Goal: Task Accomplishment & Management: Complete application form

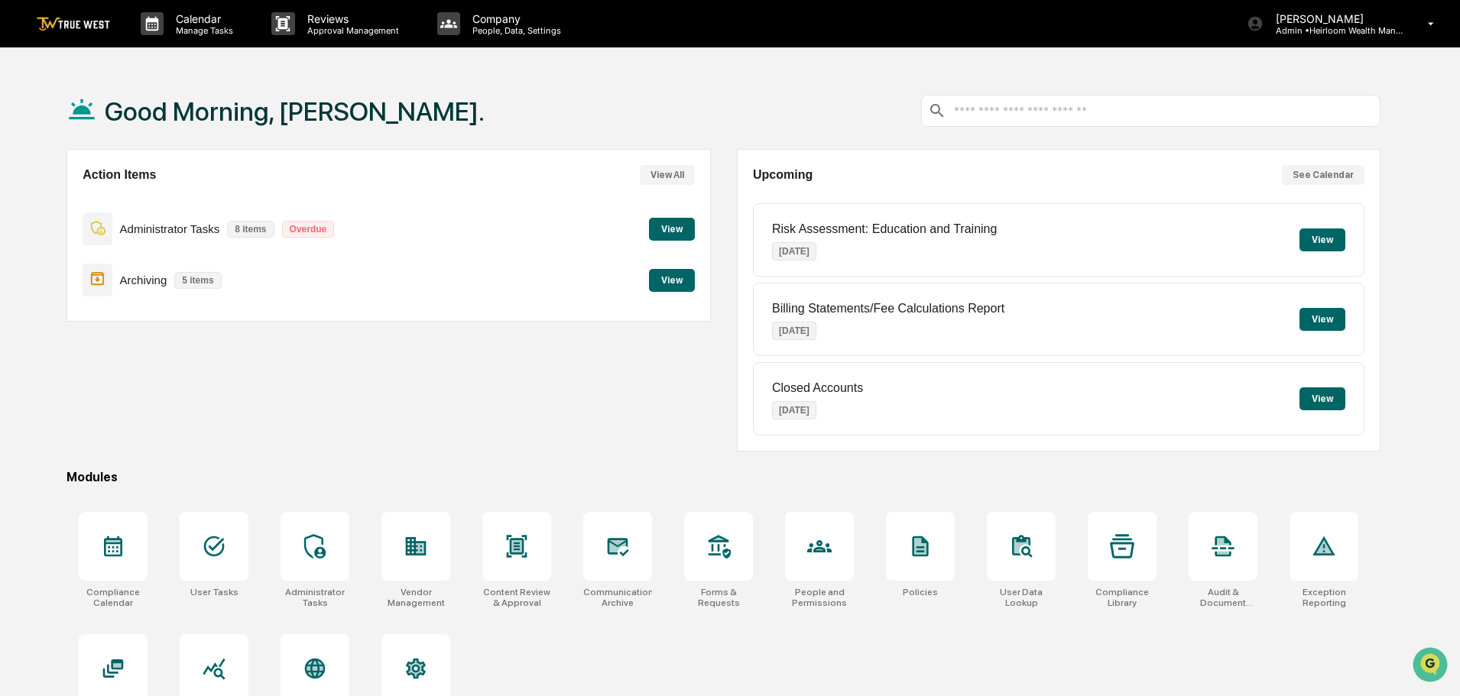
click at [674, 285] on button "View" at bounding box center [672, 280] width 46 height 23
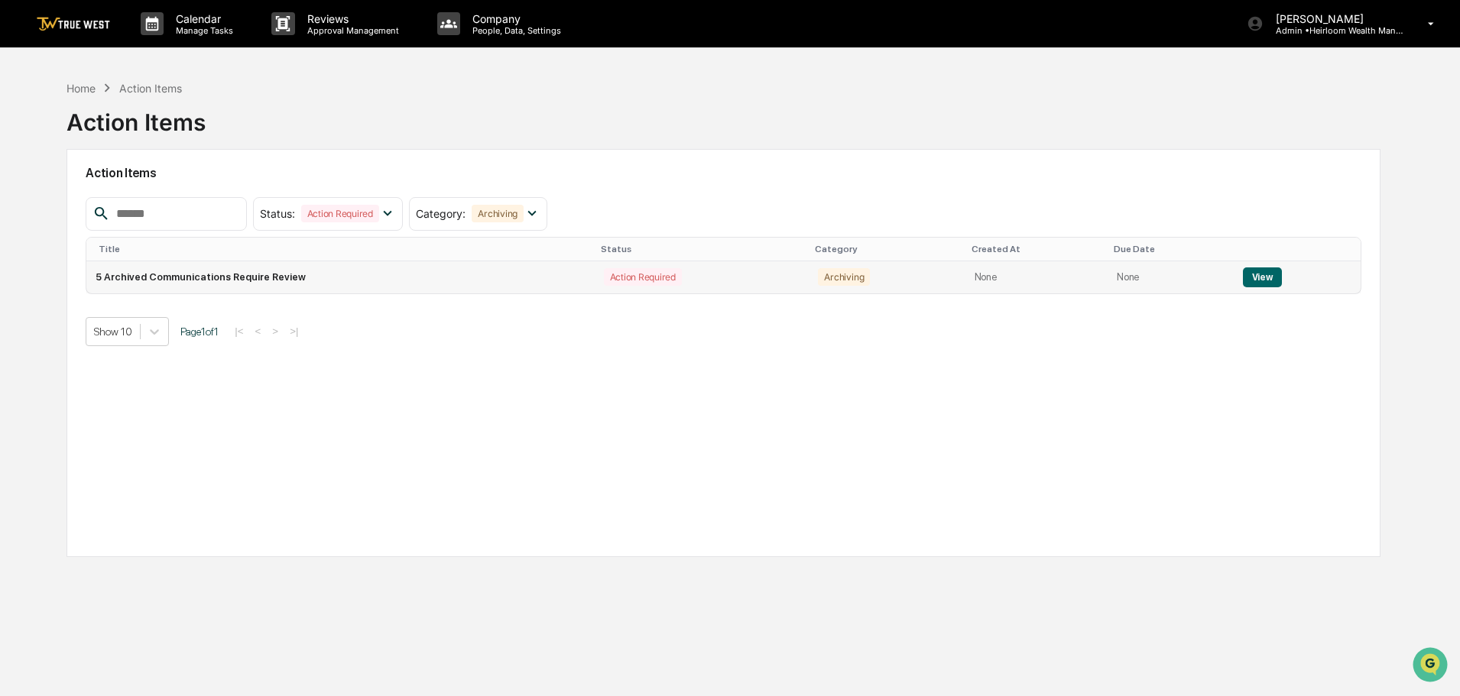
click at [1255, 277] on button "View" at bounding box center [1262, 278] width 39 height 20
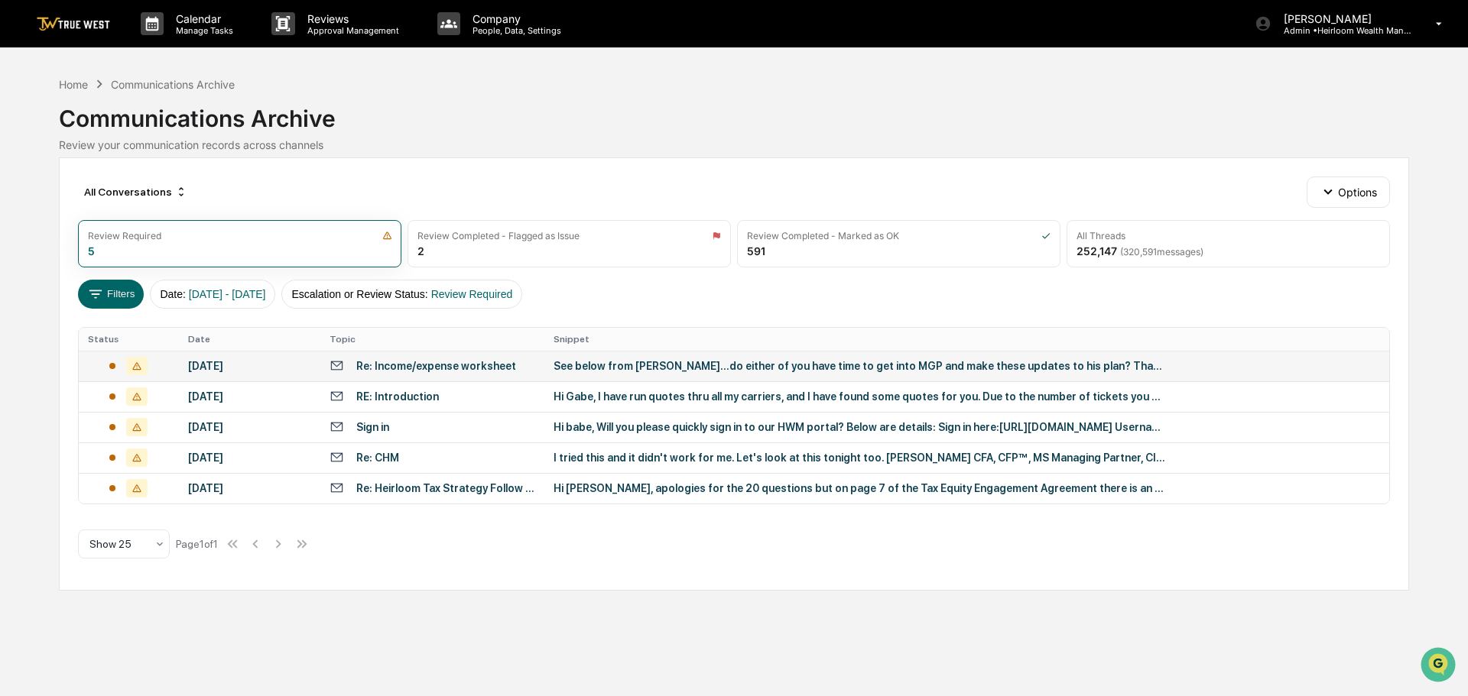
click at [459, 364] on div "Re: Income/expense worksheet" at bounding box center [436, 366] width 160 height 12
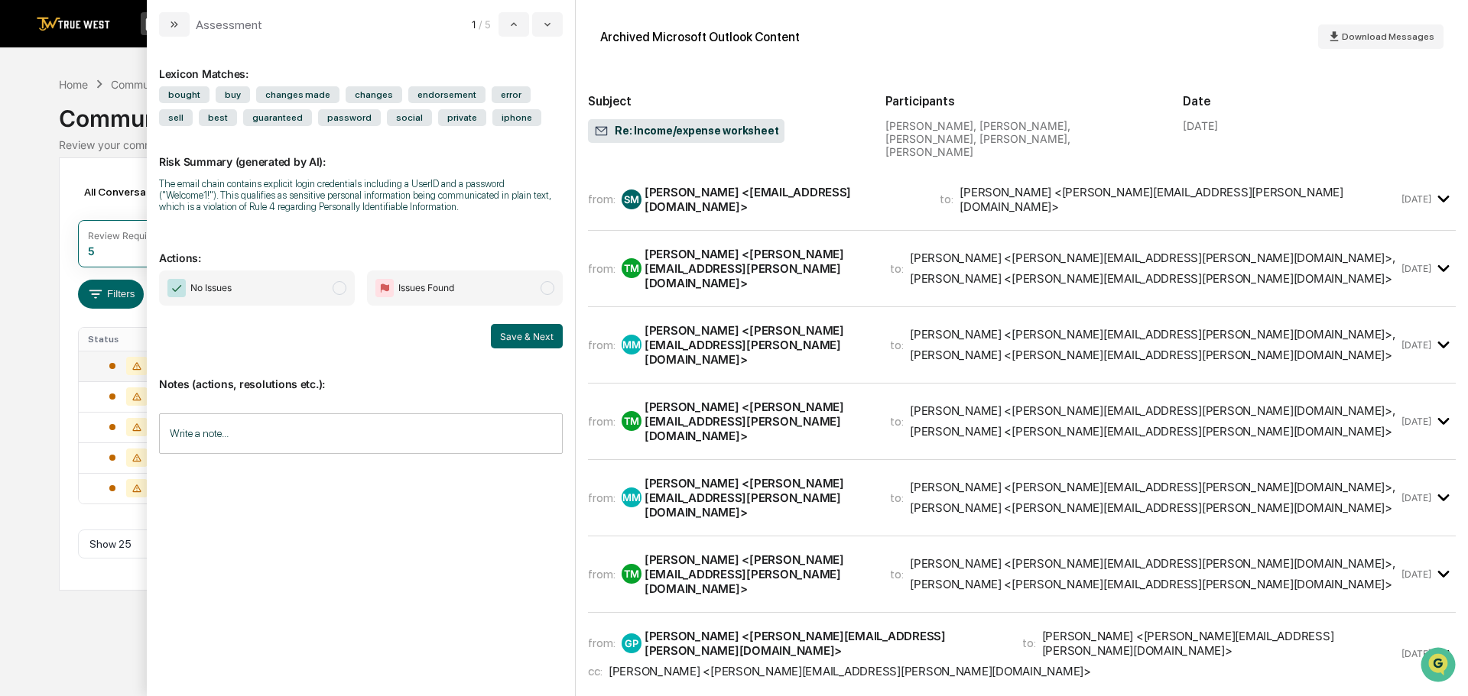
click at [761, 191] on div "[PERSON_NAME] <[EMAIL_ADDRESS][DOMAIN_NAME]>" at bounding box center [782, 199] width 277 height 29
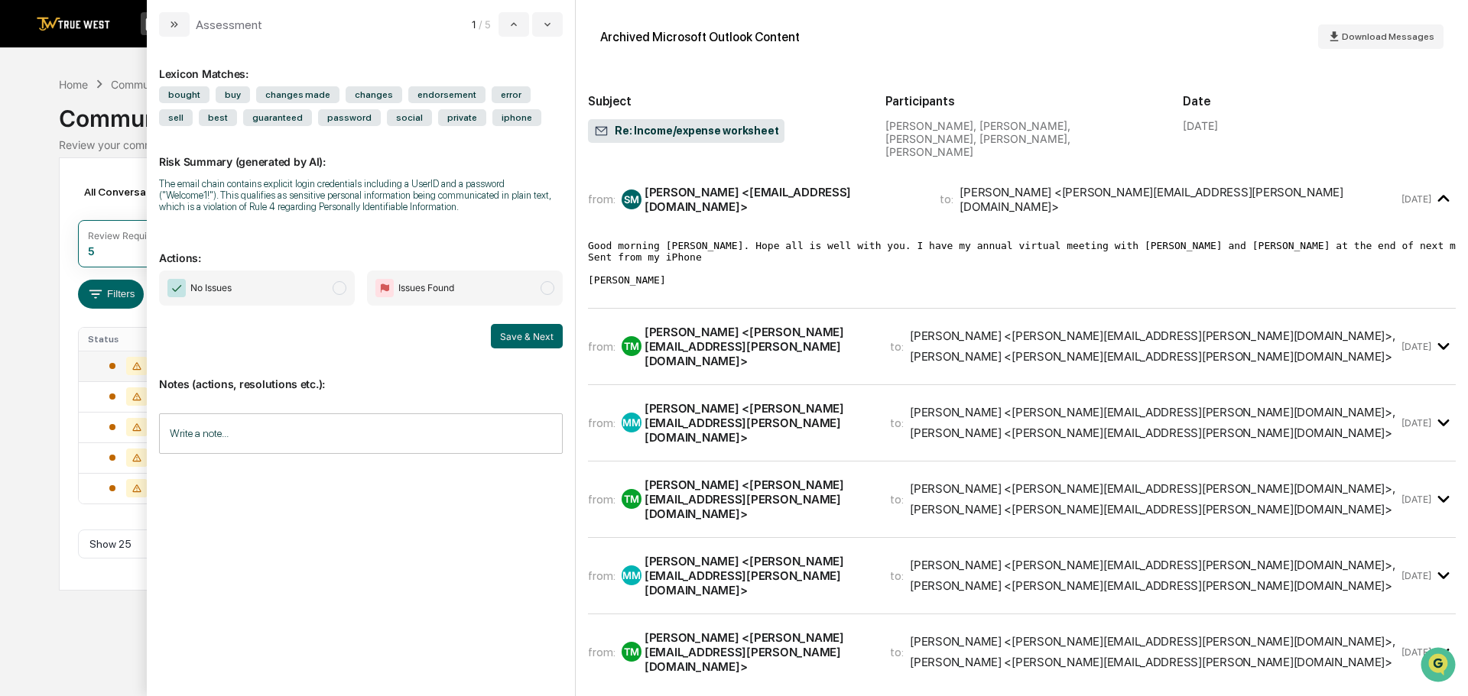
click at [714, 332] on div "[PERSON_NAME] <[PERSON_NAME][EMAIL_ADDRESS][PERSON_NAME][DOMAIN_NAME]>" at bounding box center [757, 347] width 227 height 44
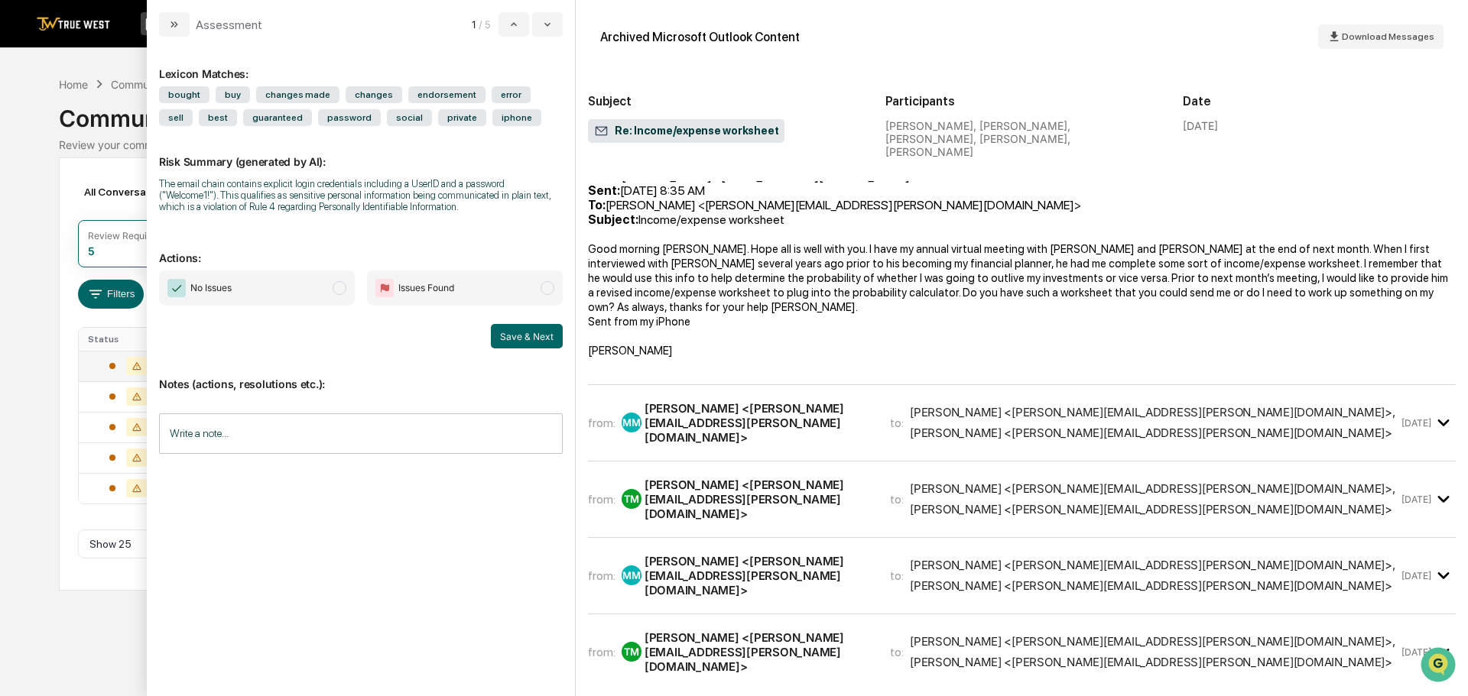
scroll to position [459, 0]
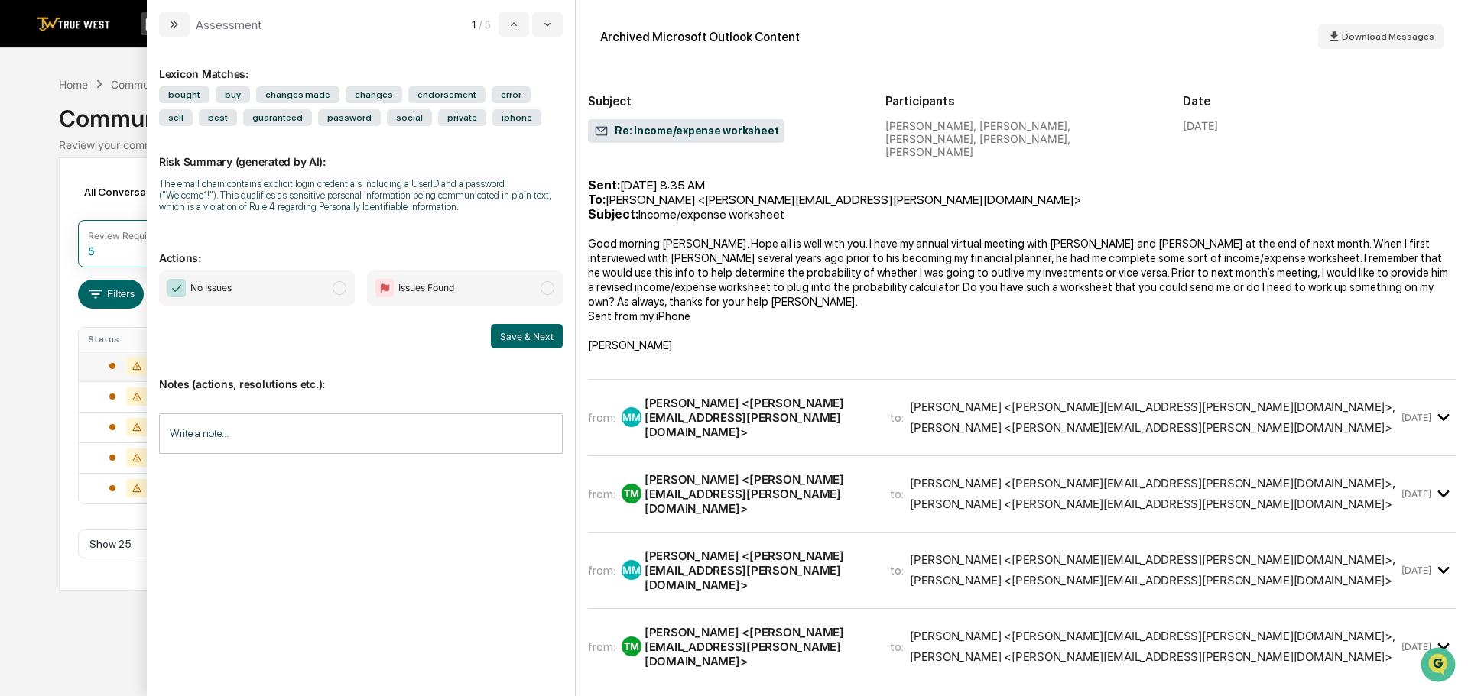
click at [709, 396] on div "[PERSON_NAME] <[PERSON_NAME][EMAIL_ADDRESS][PERSON_NAME][DOMAIN_NAME]>" at bounding box center [757, 418] width 227 height 44
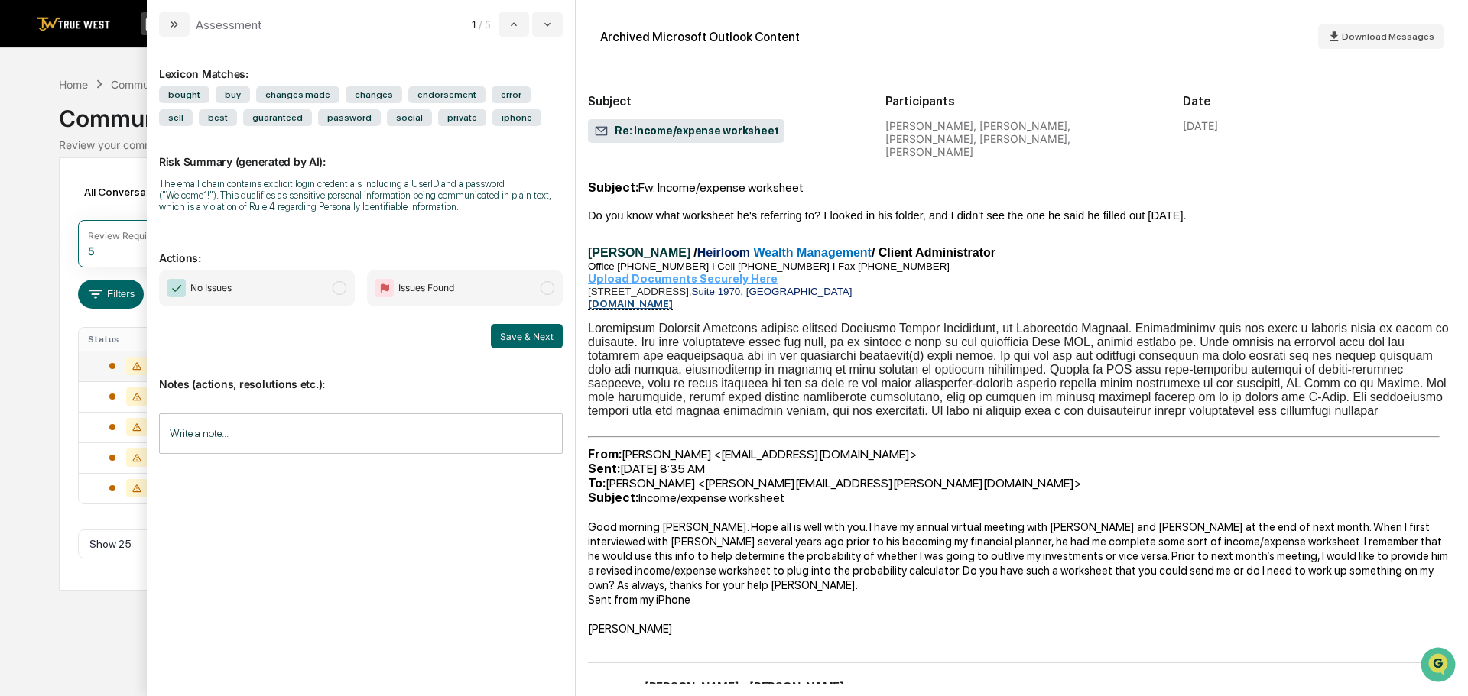
scroll to position [1453, 0]
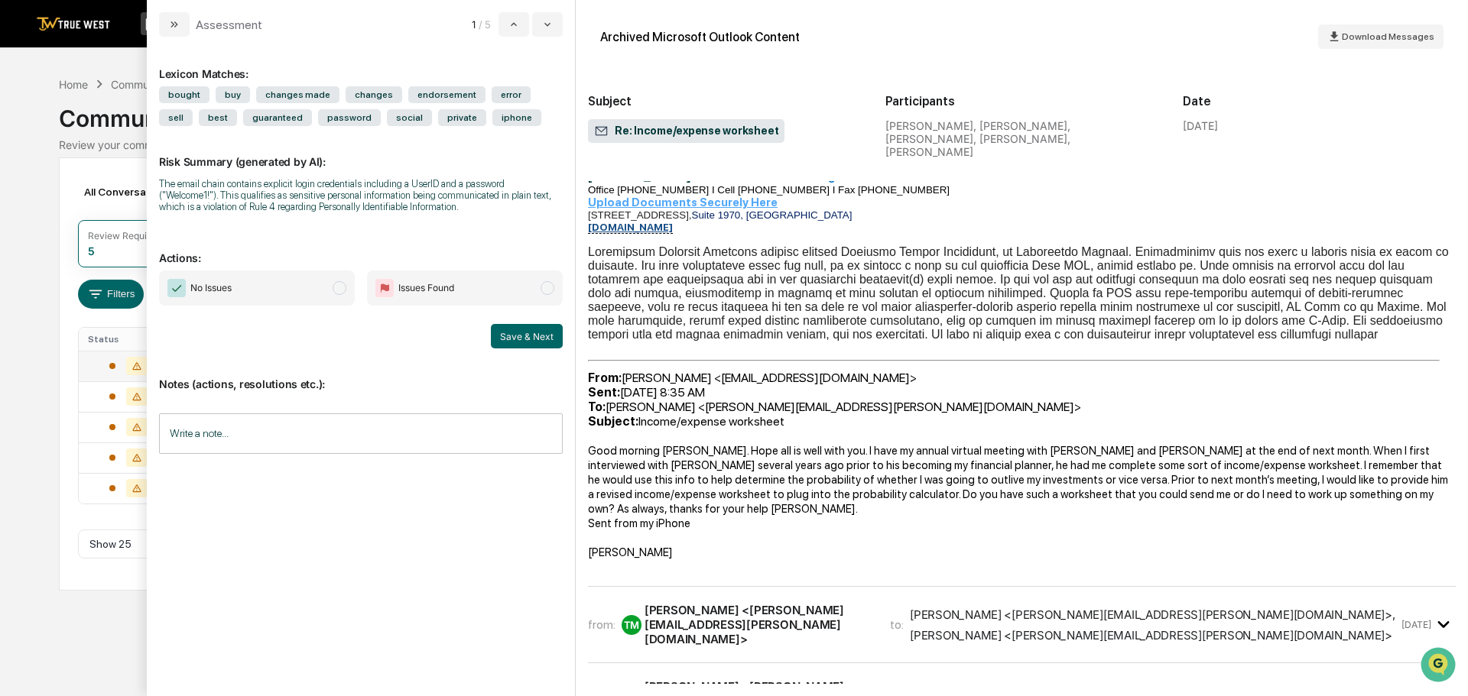
click at [732, 603] on div "[PERSON_NAME] <[PERSON_NAME][EMAIL_ADDRESS][PERSON_NAME][DOMAIN_NAME]>" at bounding box center [757, 625] width 227 height 44
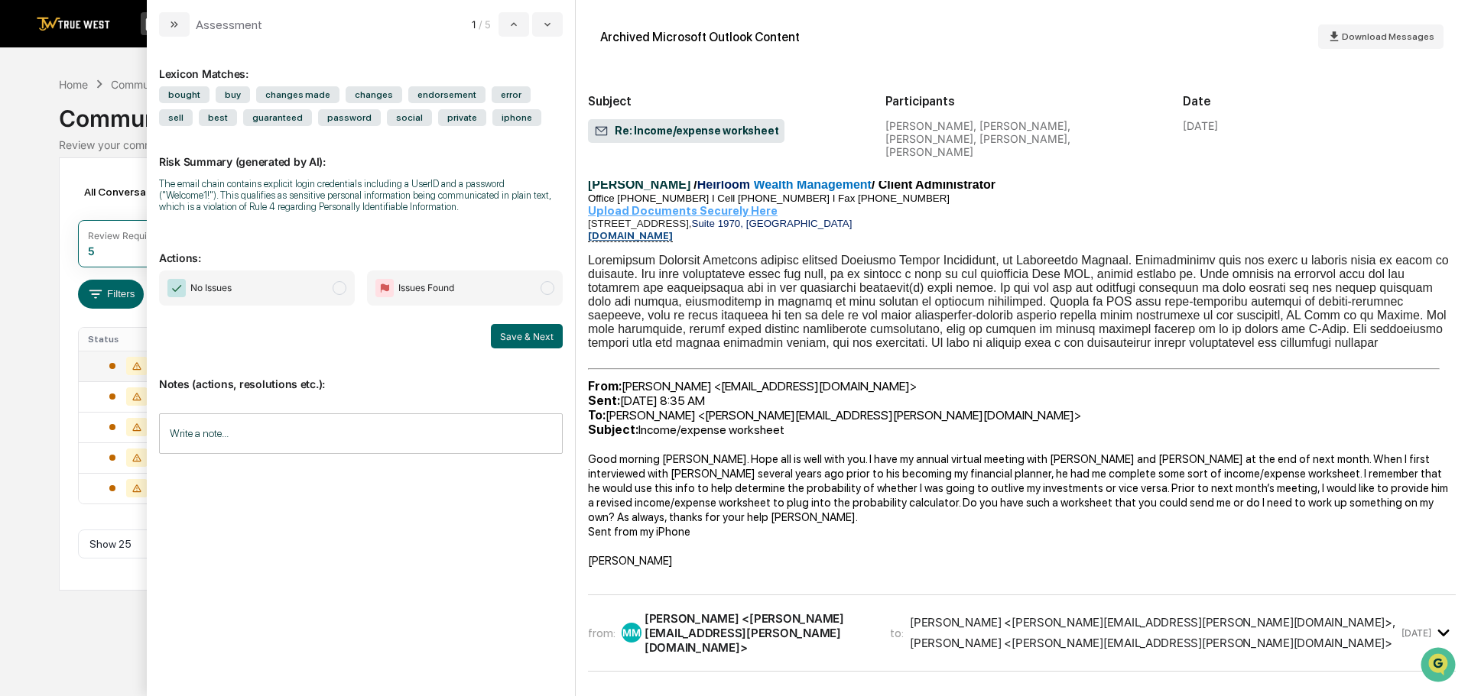
scroll to position [2982, 0]
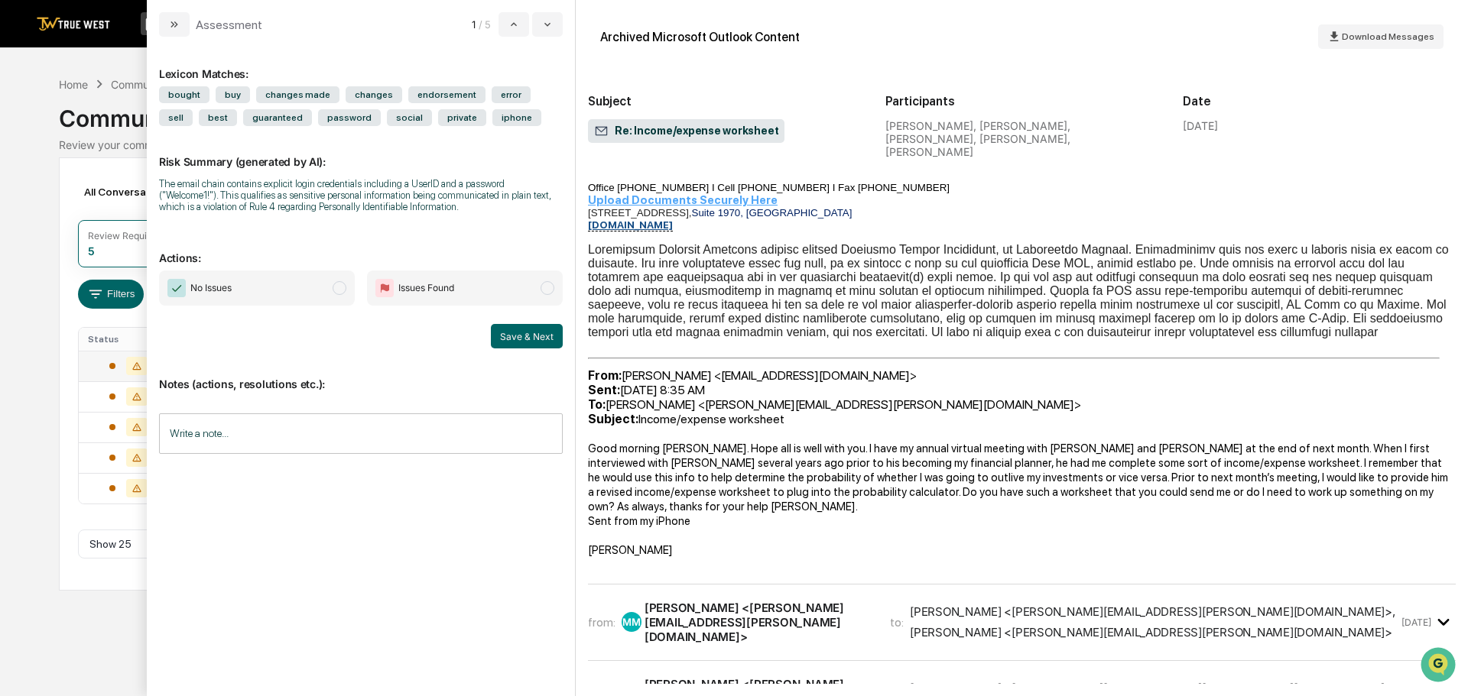
click at [702, 601] on div "[PERSON_NAME] <[PERSON_NAME][EMAIL_ADDRESS][PERSON_NAME][DOMAIN_NAME]>" at bounding box center [757, 623] width 227 height 44
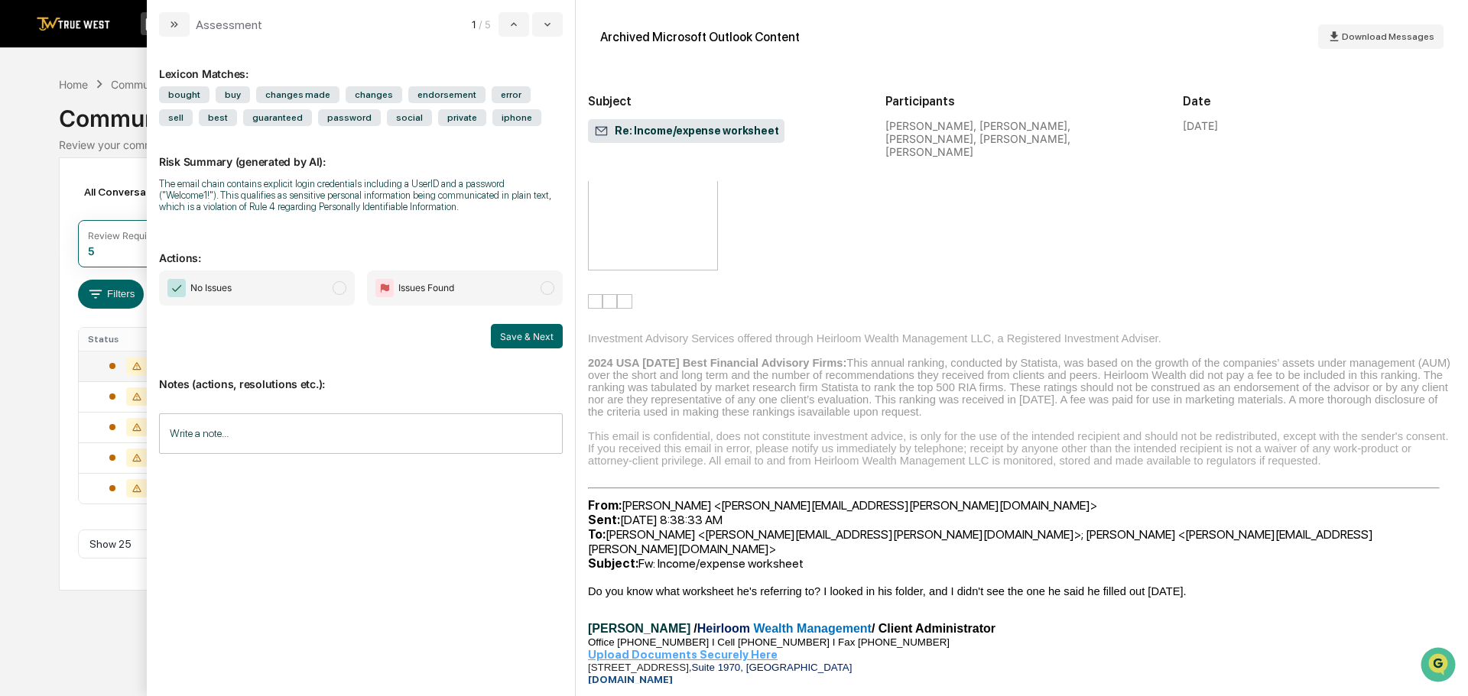
scroll to position [4816, 0]
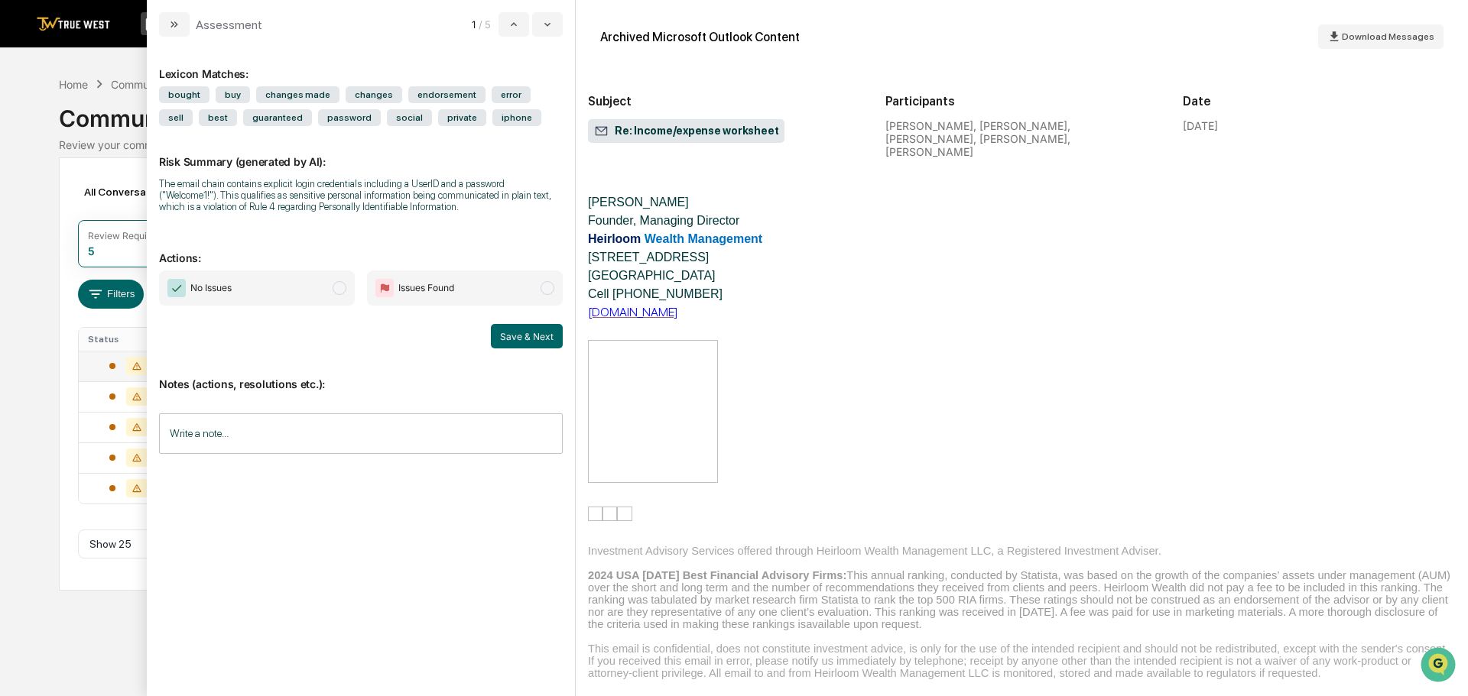
scroll to position [6040, 0]
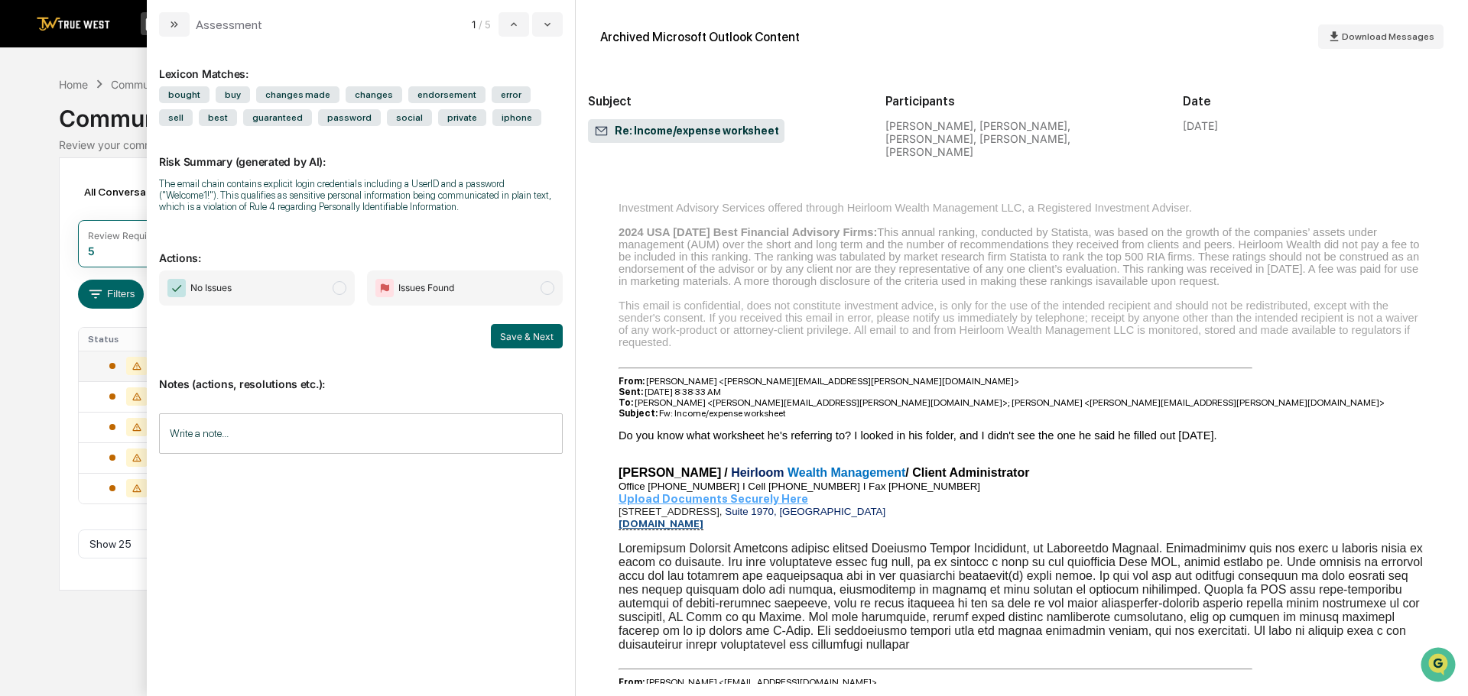
scroll to position [8410, 0]
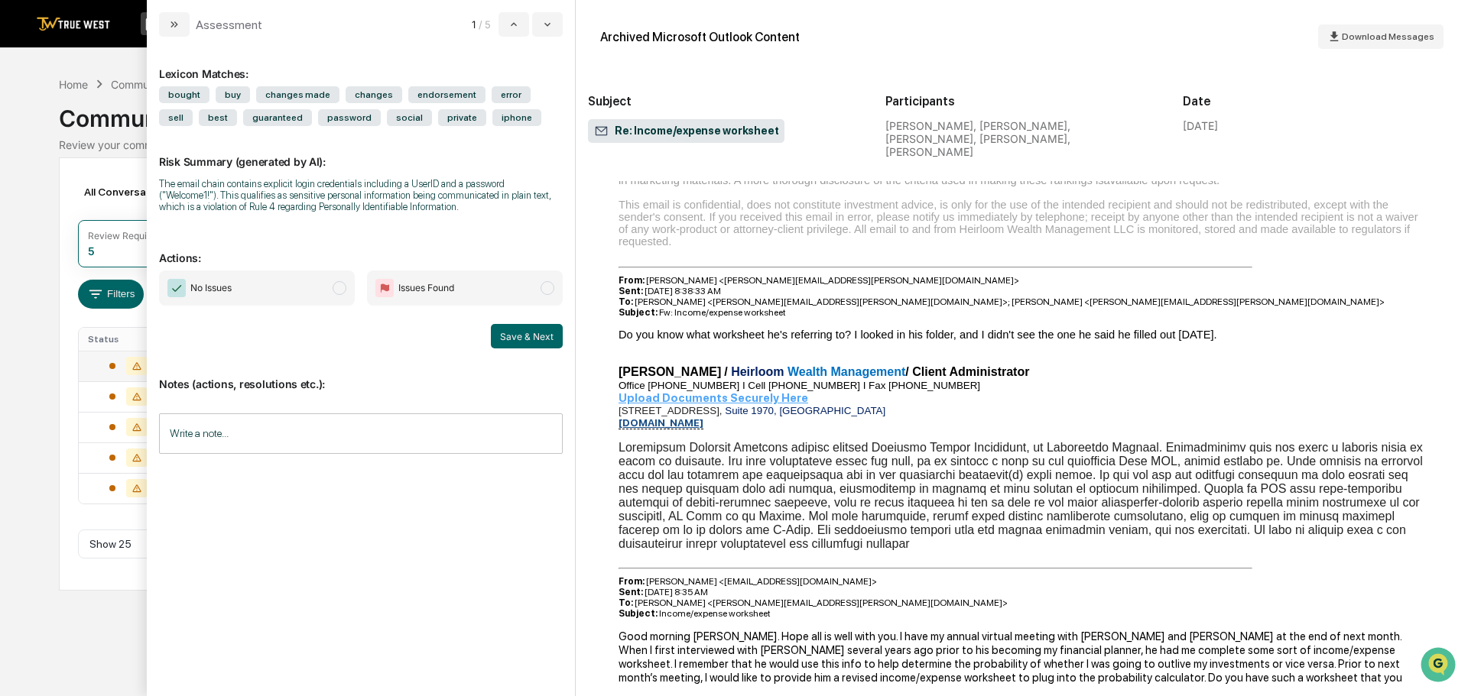
click at [336, 287] on span "modal" at bounding box center [340, 288] width 14 height 14
click at [262, 427] on input "Write a note..." at bounding box center [361, 434] width 404 height 41
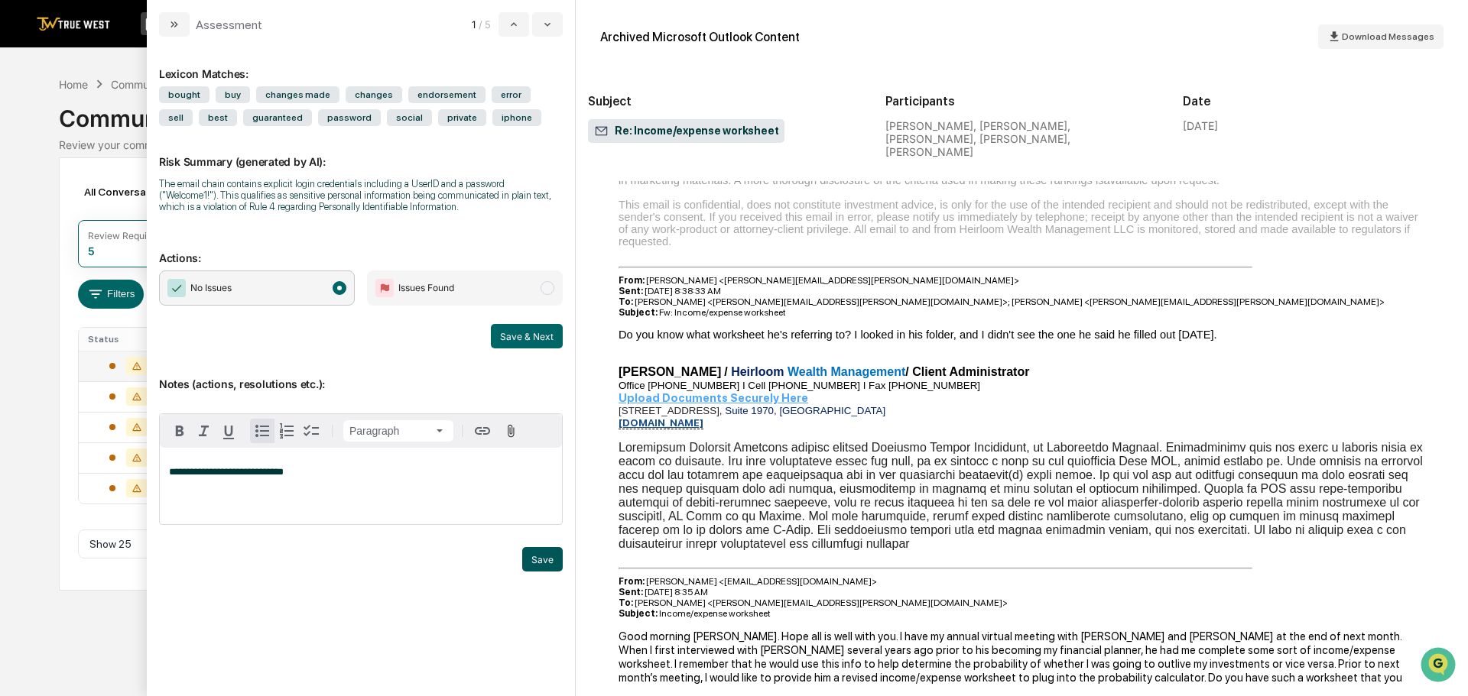
click at [535, 557] on button "Save" at bounding box center [542, 559] width 41 height 24
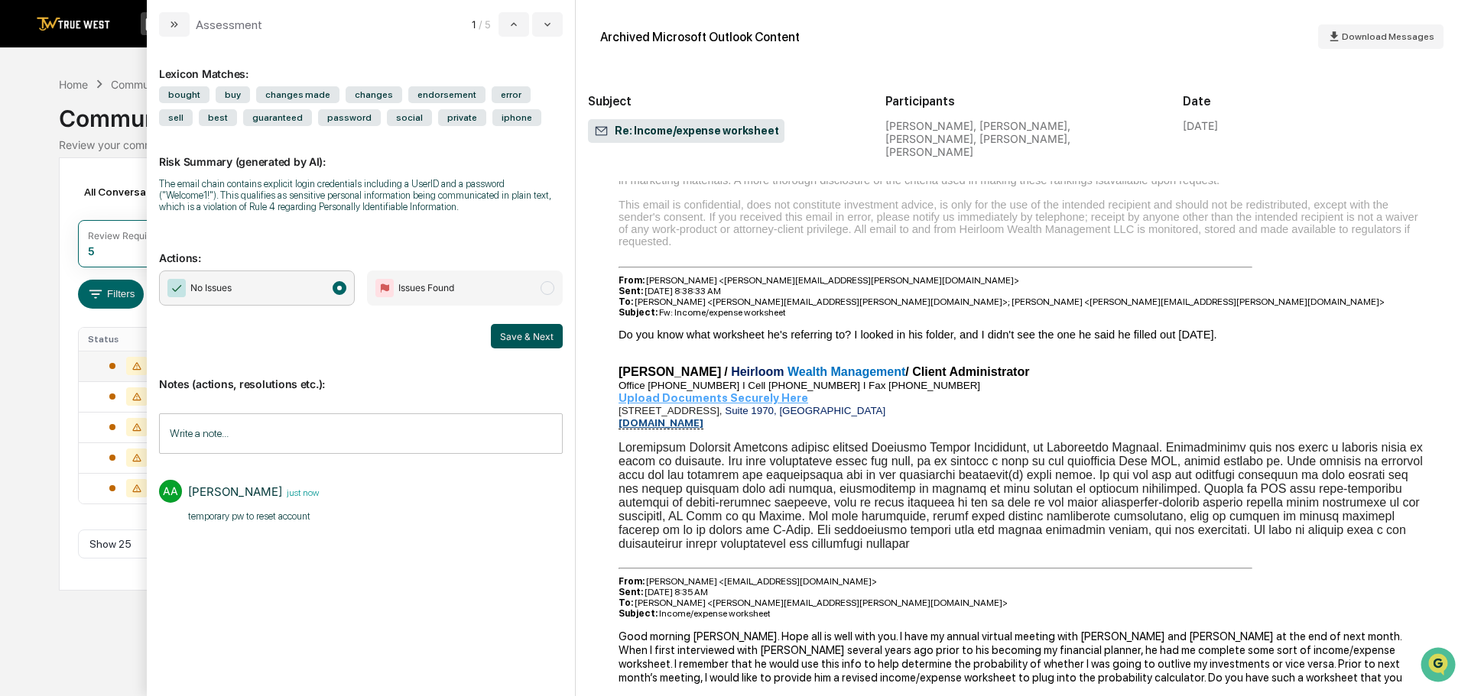
click at [534, 336] on button "Save & Next" at bounding box center [527, 336] width 72 height 24
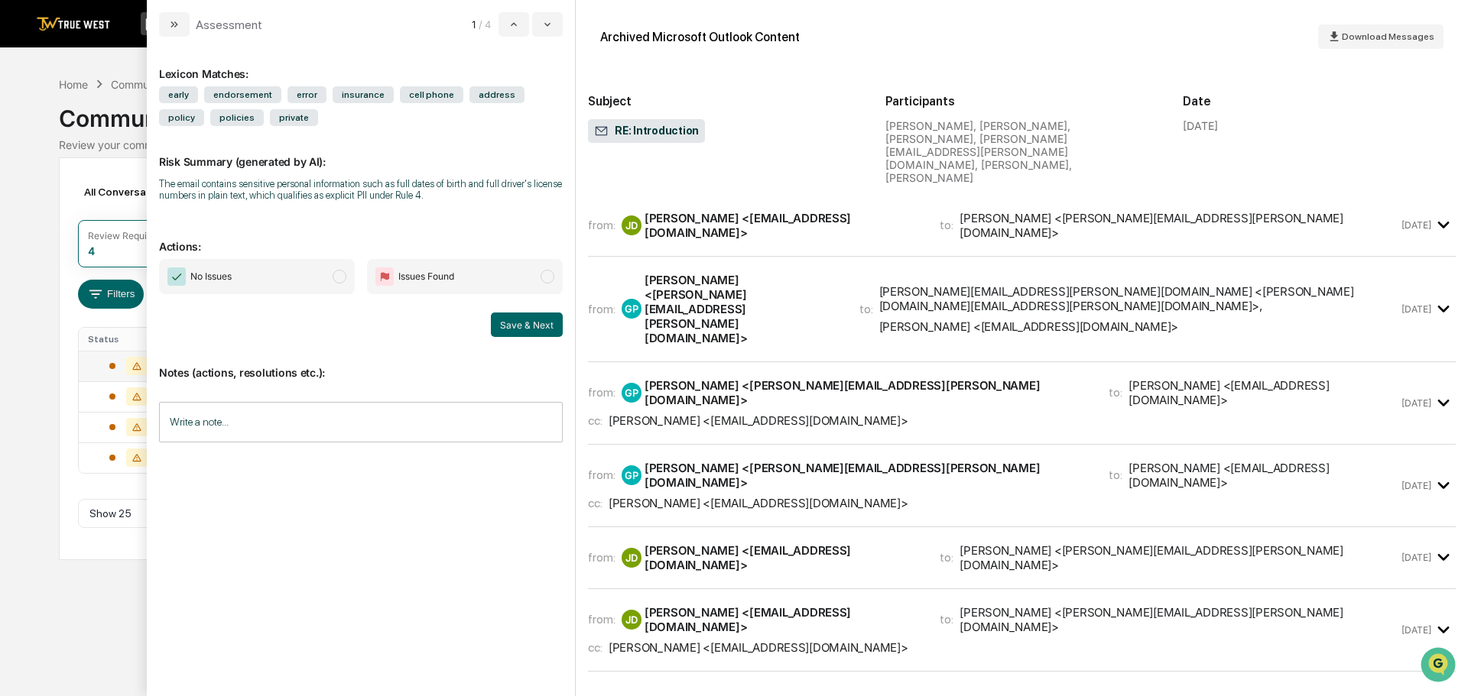
click at [702, 211] on div "[PERSON_NAME] <[EMAIL_ADDRESS][DOMAIN_NAME]>" at bounding box center [782, 225] width 277 height 29
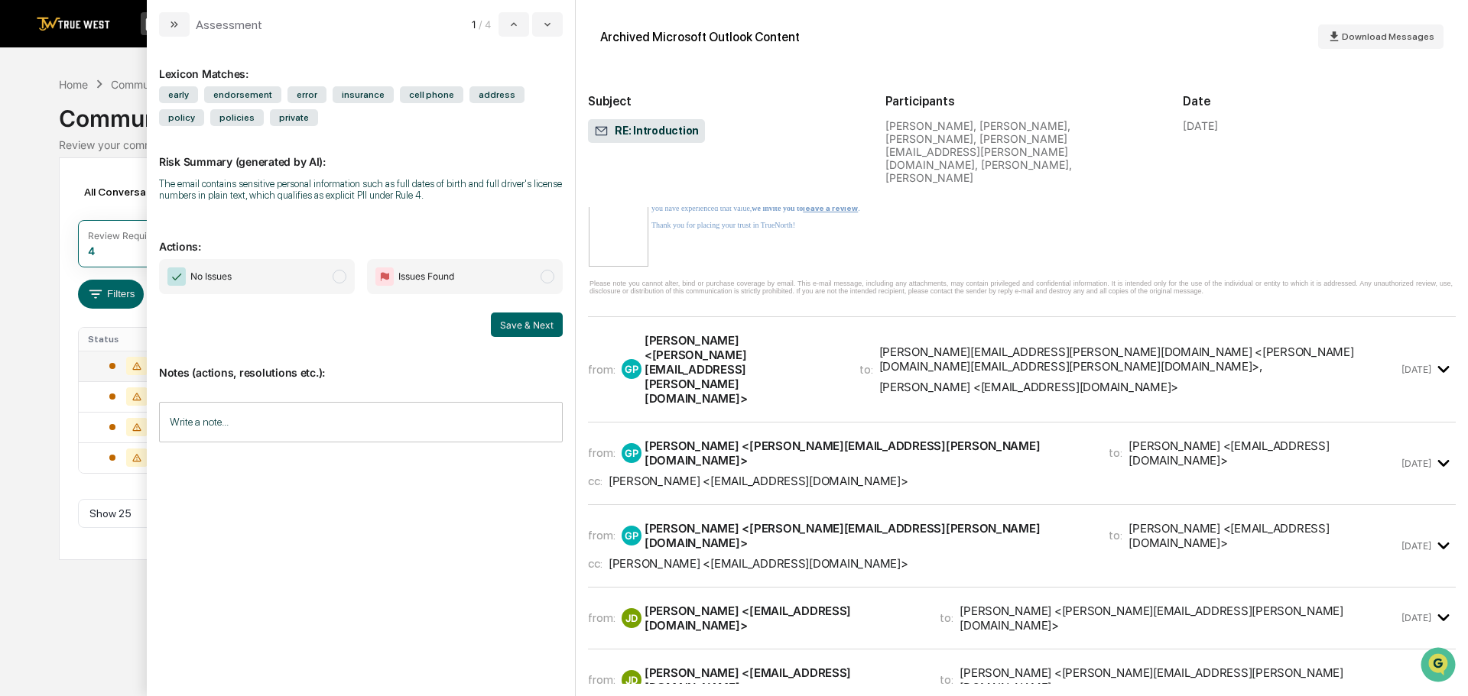
scroll to position [1988, 0]
click at [743, 333] on div "[PERSON_NAME] <[PERSON_NAME][EMAIL_ADDRESS][PERSON_NAME][DOMAIN_NAME]>" at bounding box center [742, 369] width 196 height 73
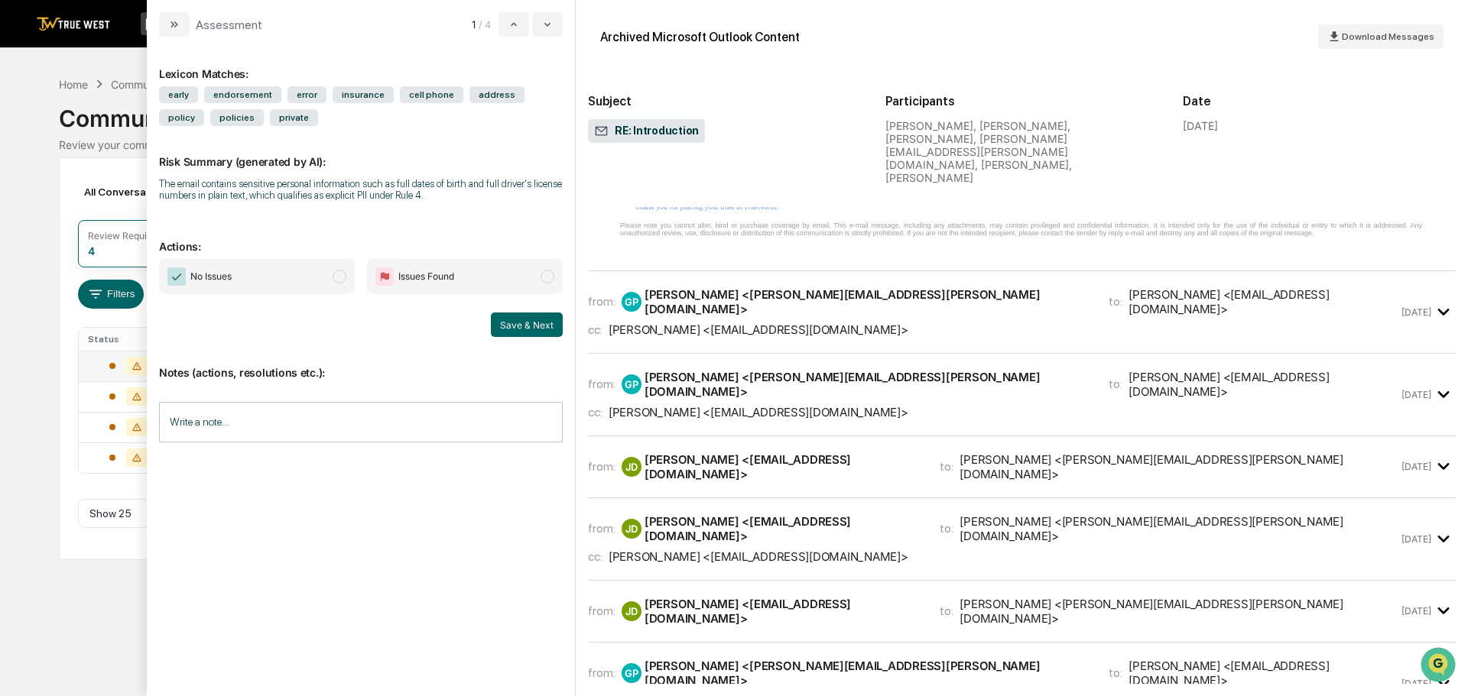
scroll to position [3975, 0]
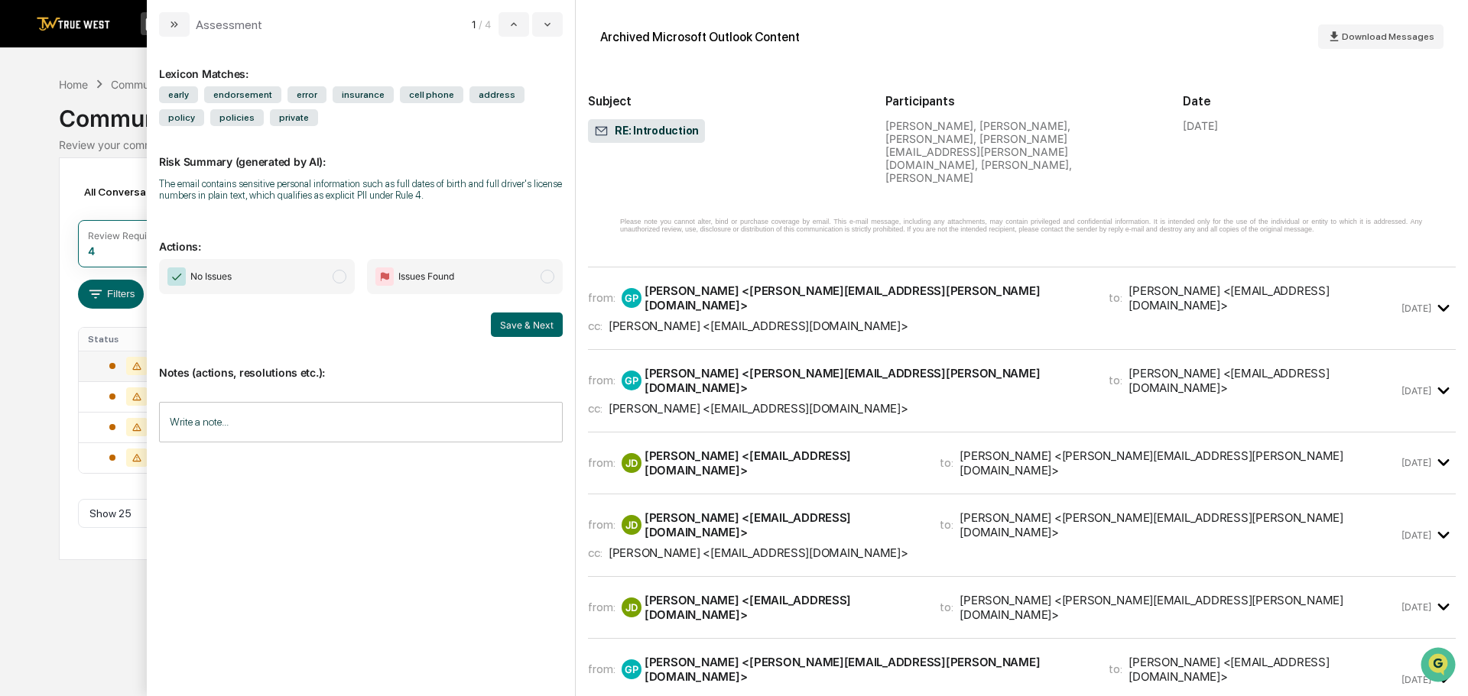
click at [695, 319] on div "[PERSON_NAME] <[EMAIL_ADDRESS][DOMAIN_NAME]>" at bounding box center [759, 326] width 300 height 15
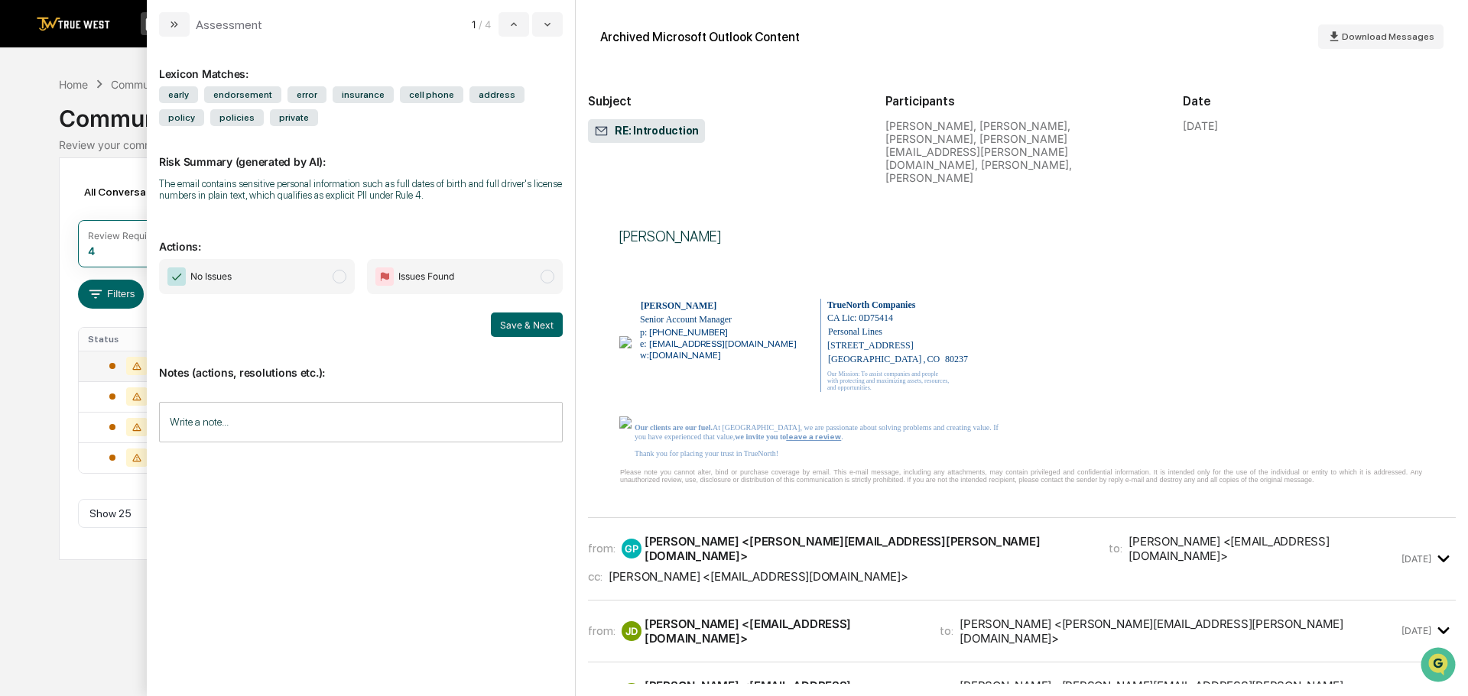
scroll to position [5963, 0]
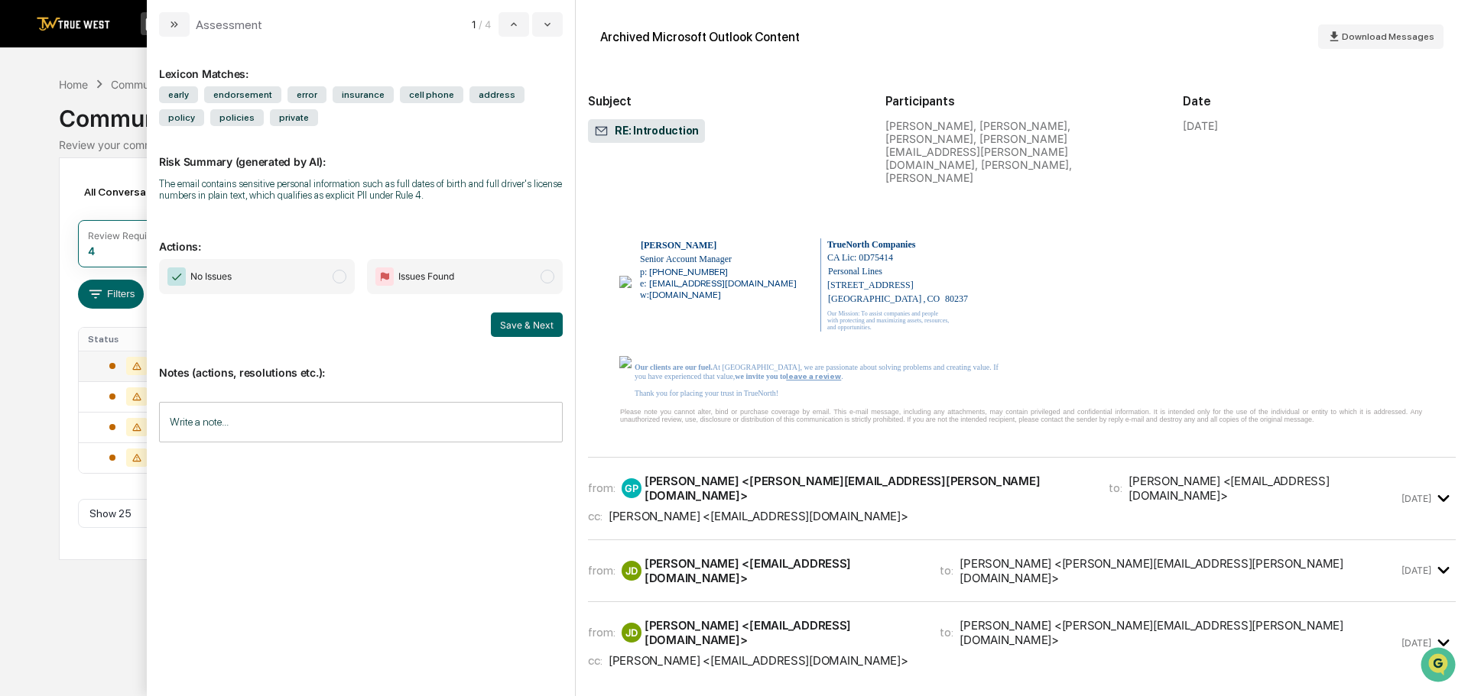
click at [752, 474] on div "from: GP [PERSON_NAME] <[PERSON_NAME][EMAIL_ADDRESS][PERSON_NAME][DOMAIN_NAME]>…" at bounding box center [993, 499] width 810 height 50
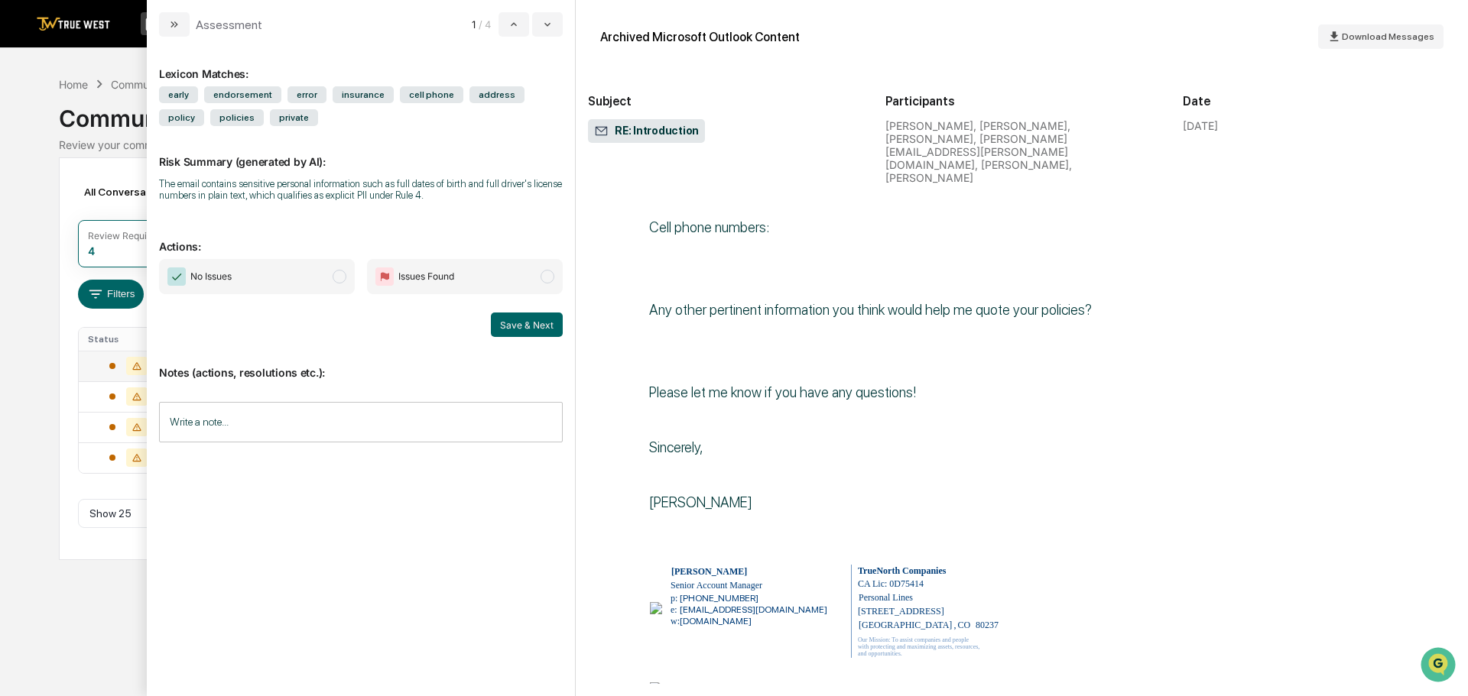
scroll to position [8639, 0]
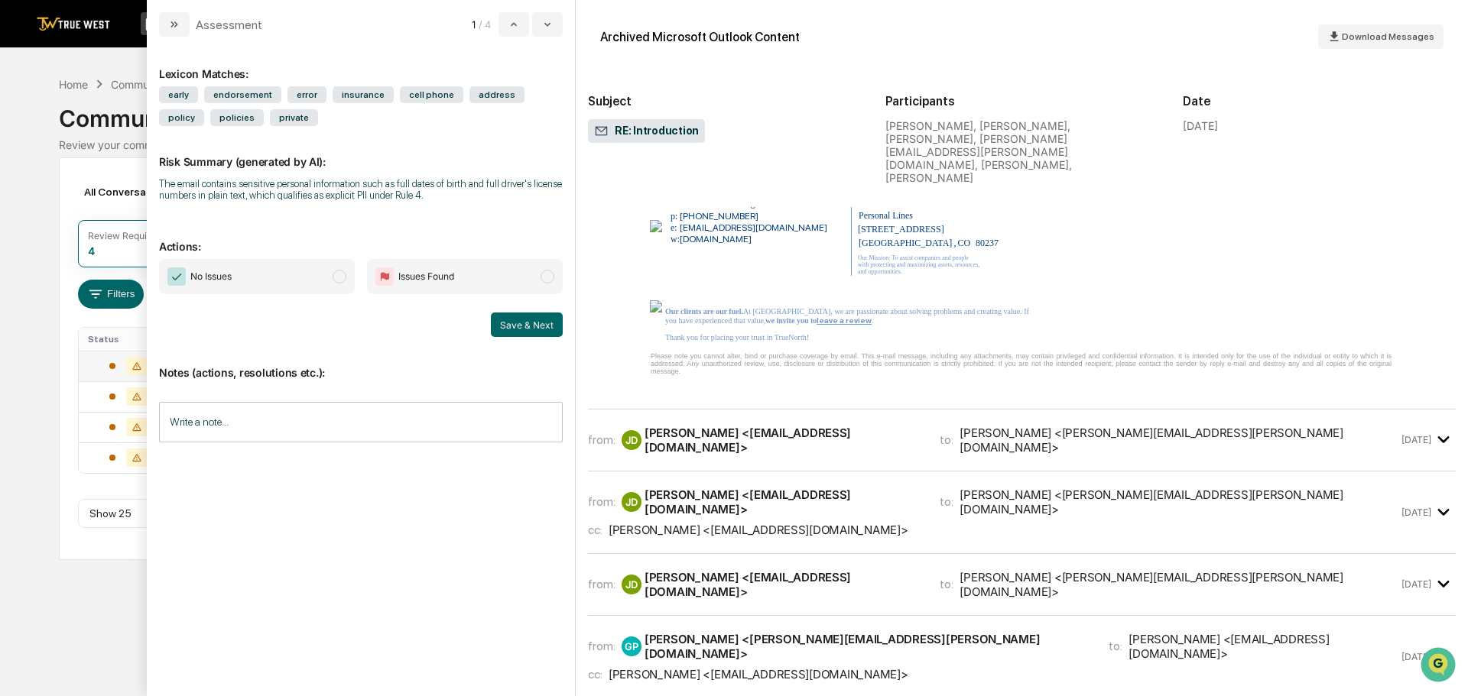
click at [713, 426] on div "[PERSON_NAME] <[EMAIL_ADDRESS][DOMAIN_NAME]>" at bounding box center [782, 440] width 277 height 29
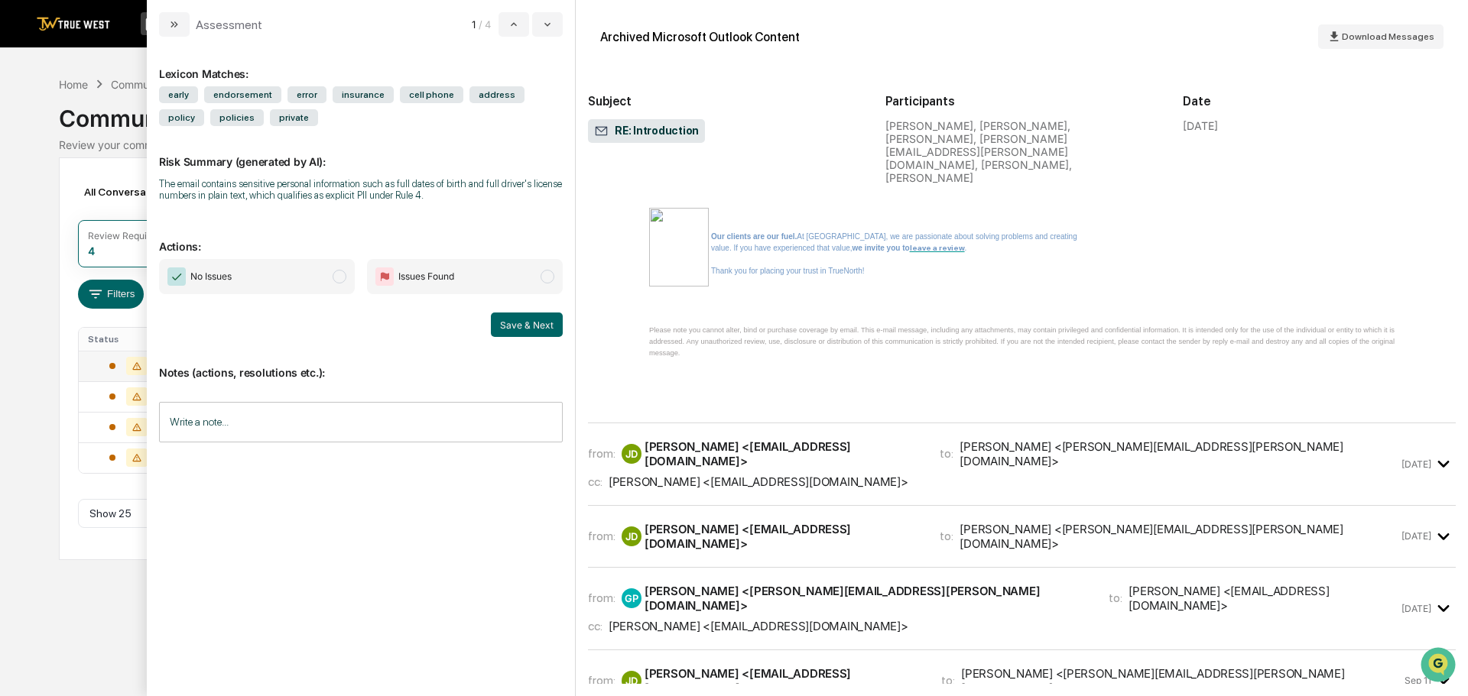
scroll to position [12385, 0]
click at [719, 474] on div "[PERSON_NAME] <[EMAIL_ADDRESS][DOMAIN_NAME]>" at bounding box center [759, 481] width 300 height 15
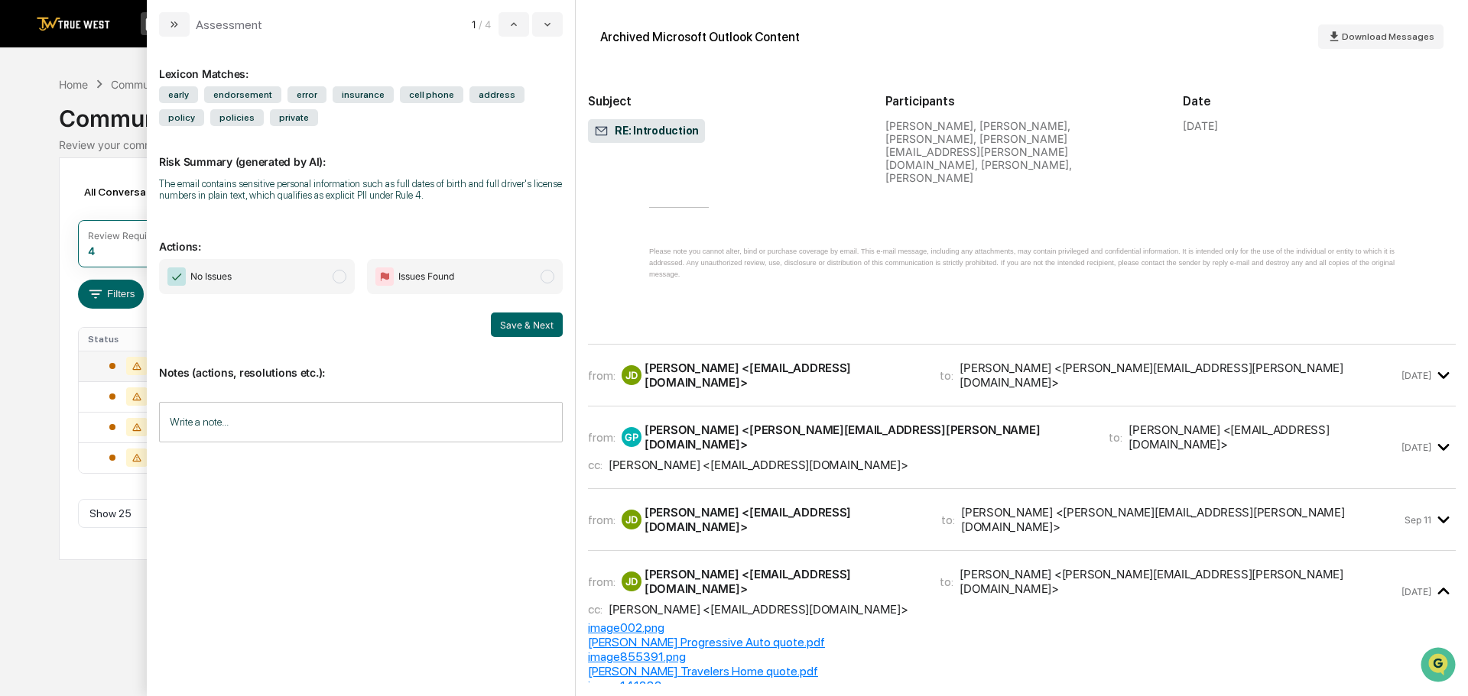
scroll to position [16360, 0]
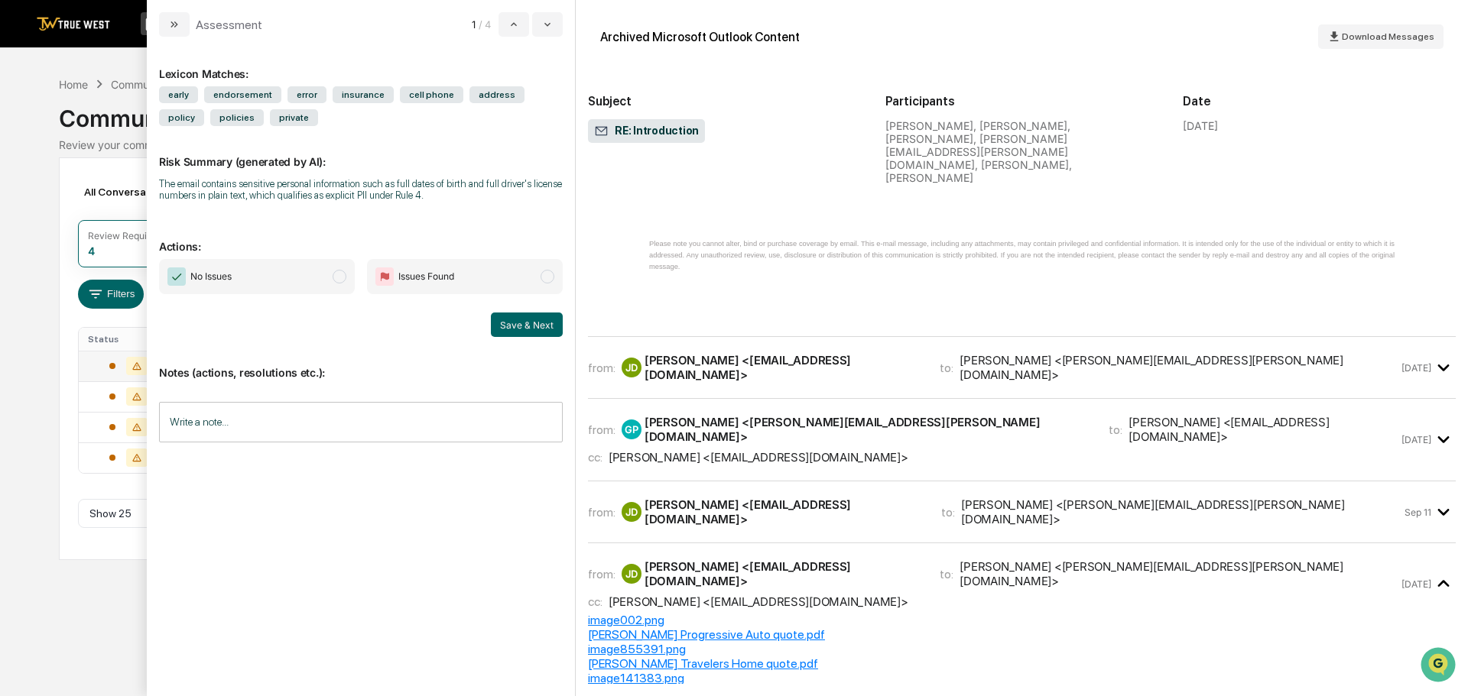
click at [756, 349] on div "from: [PERSON_NAME], [PERSON_NAME] <[EMAIL_ADDRESS][DOMAIN_NAME]> to: [PERSON_N…" at bounding box center [1022, 367] width 868 height 37
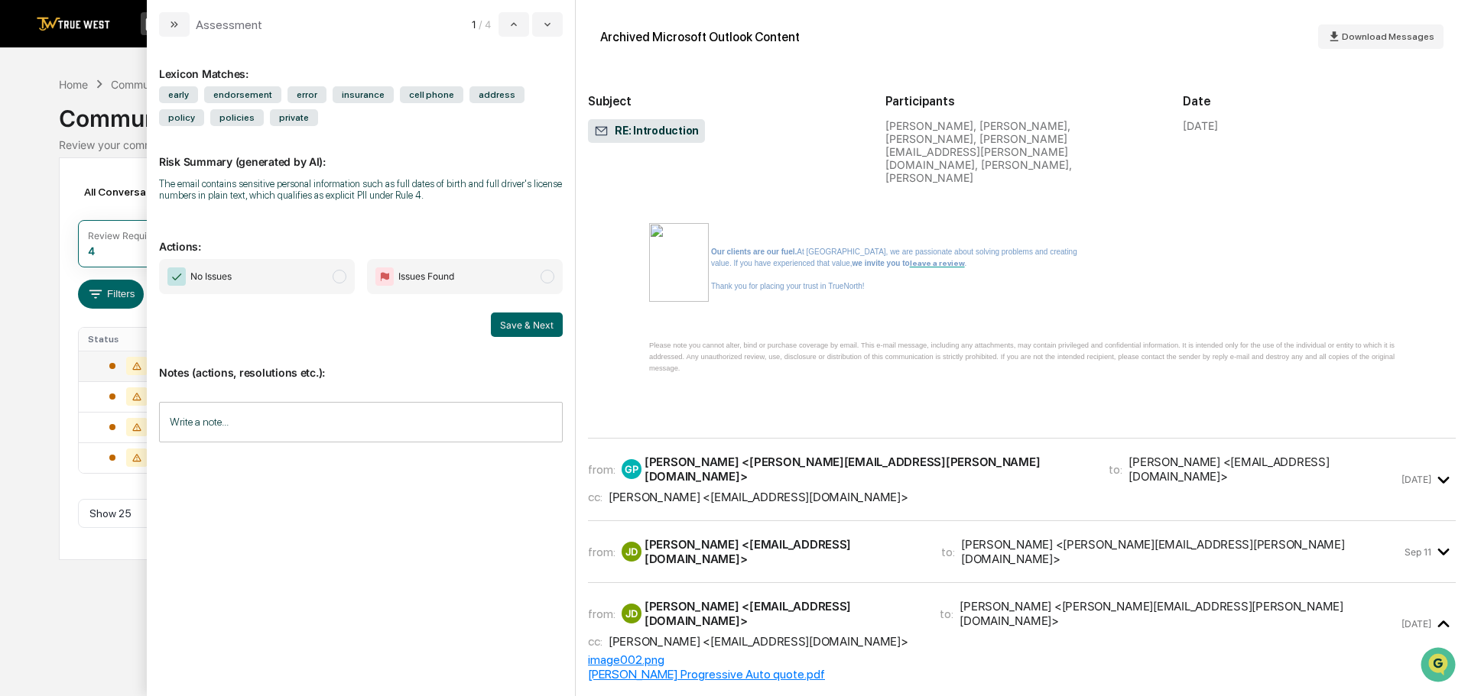
scroll to position [20030, 0]
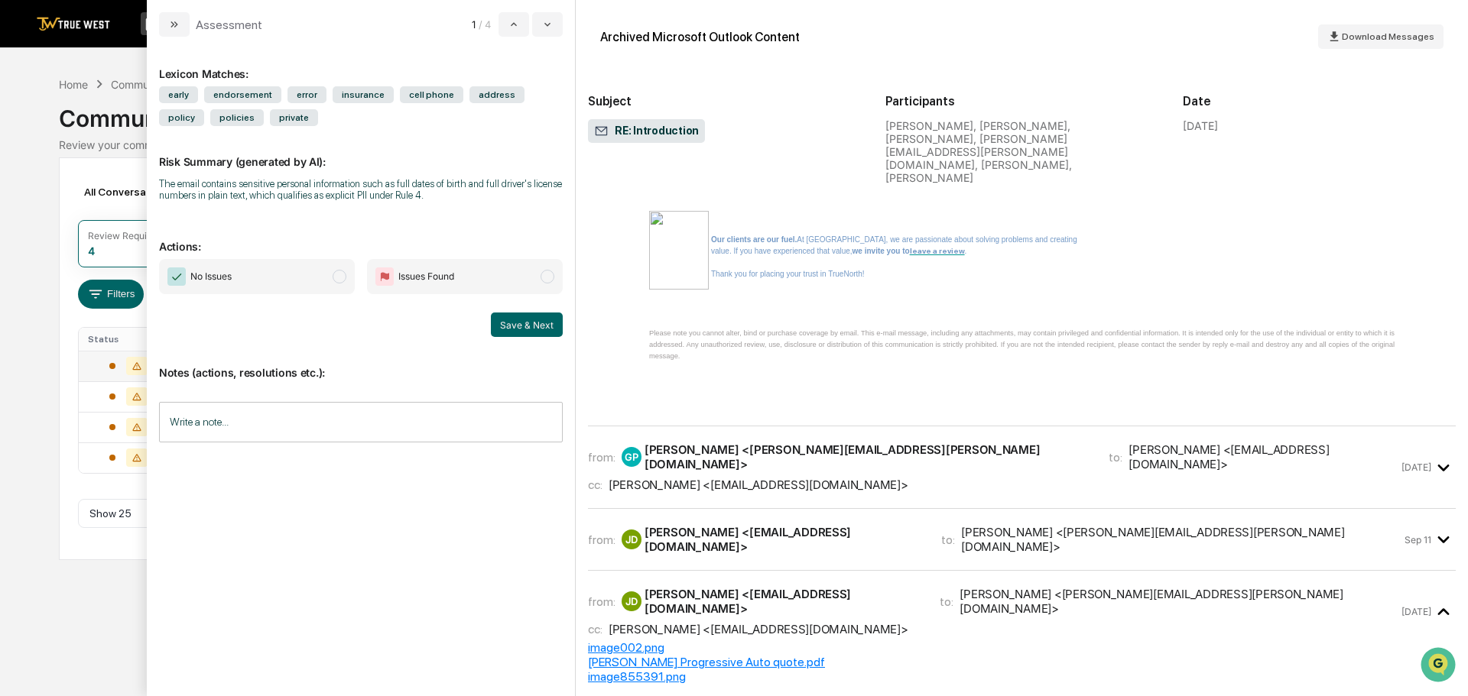
click at [716, 443] on div "[PERSON_NAME] <[PERSON_NAME][EMAIL_ADDRESS][PERSON_NAME][DOMAIN_NAME]>" at bounding box center [867, 457] width 446 height 29
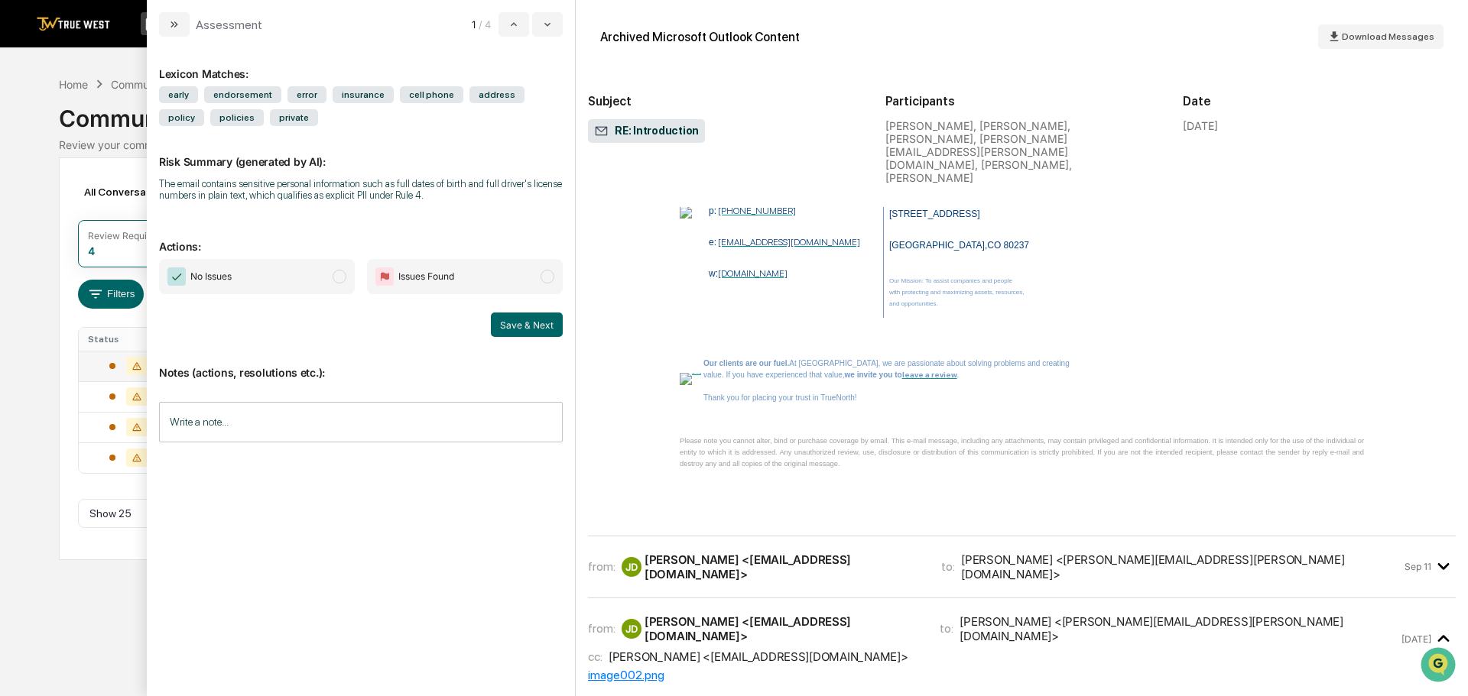
scroll to position [24311, 0]
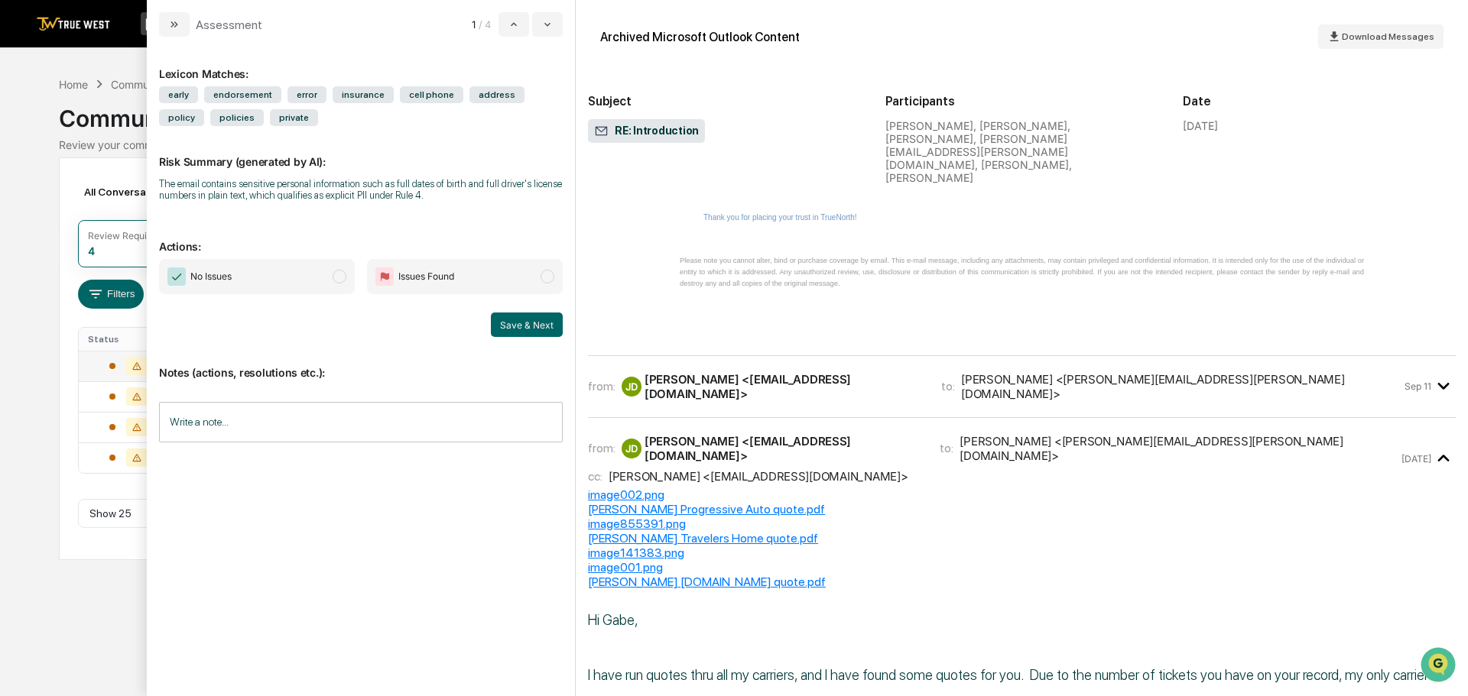
click at [748, 372] on div "[PERSON_NAME], [PERSON_NAME] <[EMAIL_ADDRESS][DOMAIN_NAME]>" at bounding box center [772, 386] width 301 height 29
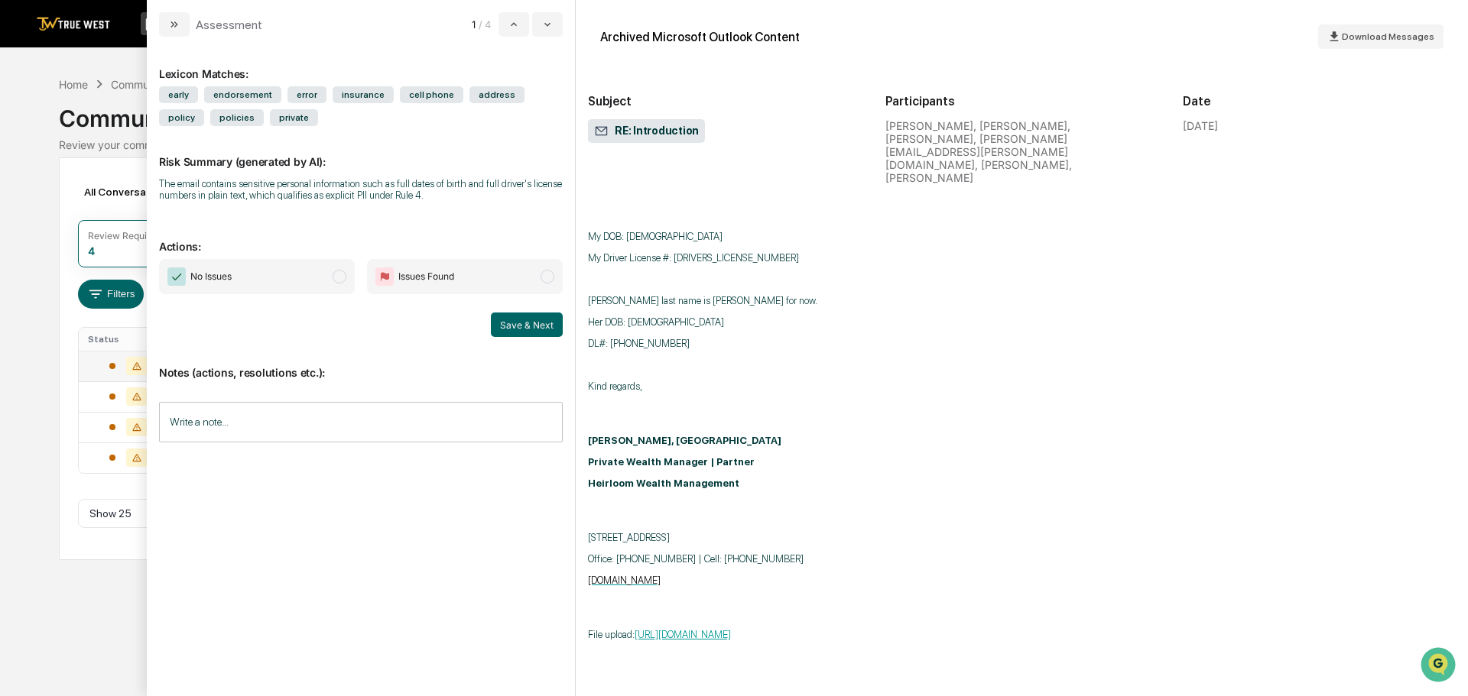
scroll to position [25152, 0]
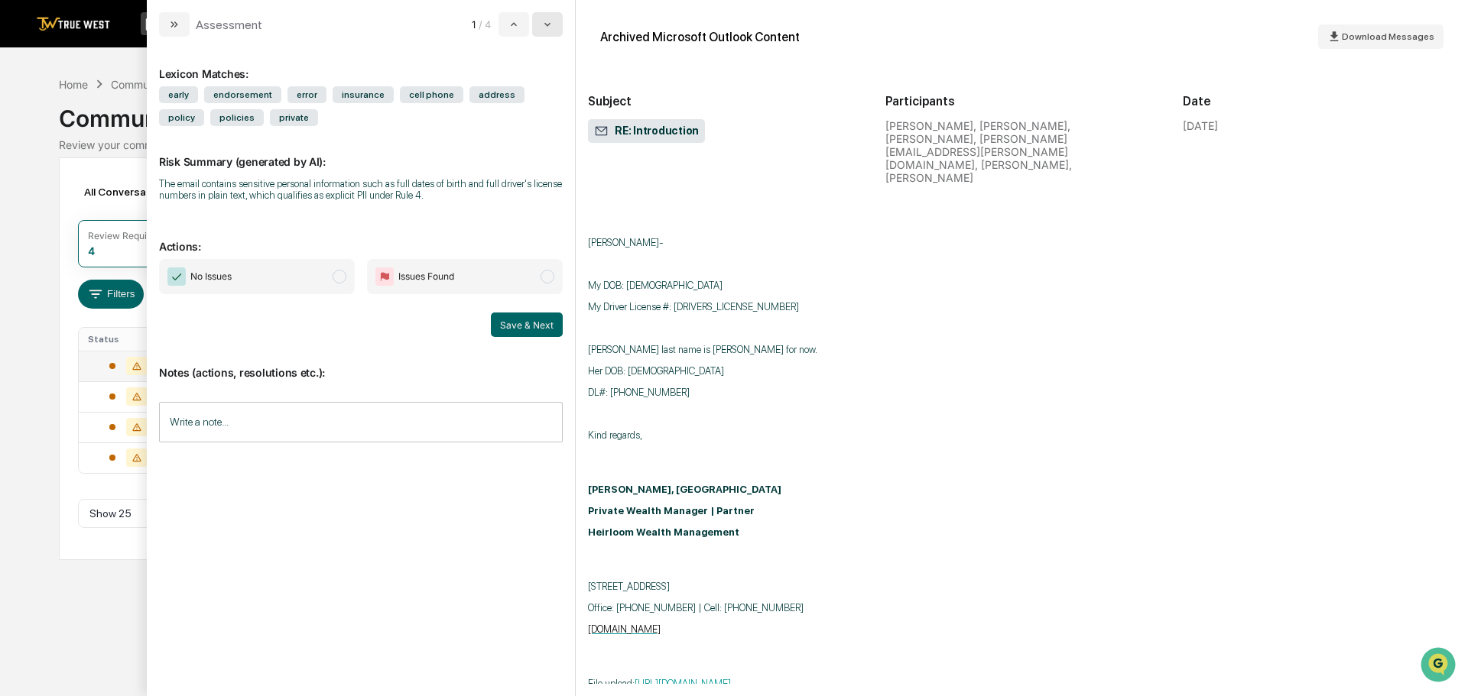
click at [551, 22] on icon "modal" at bounding box center [547, 24] width 12 height 12
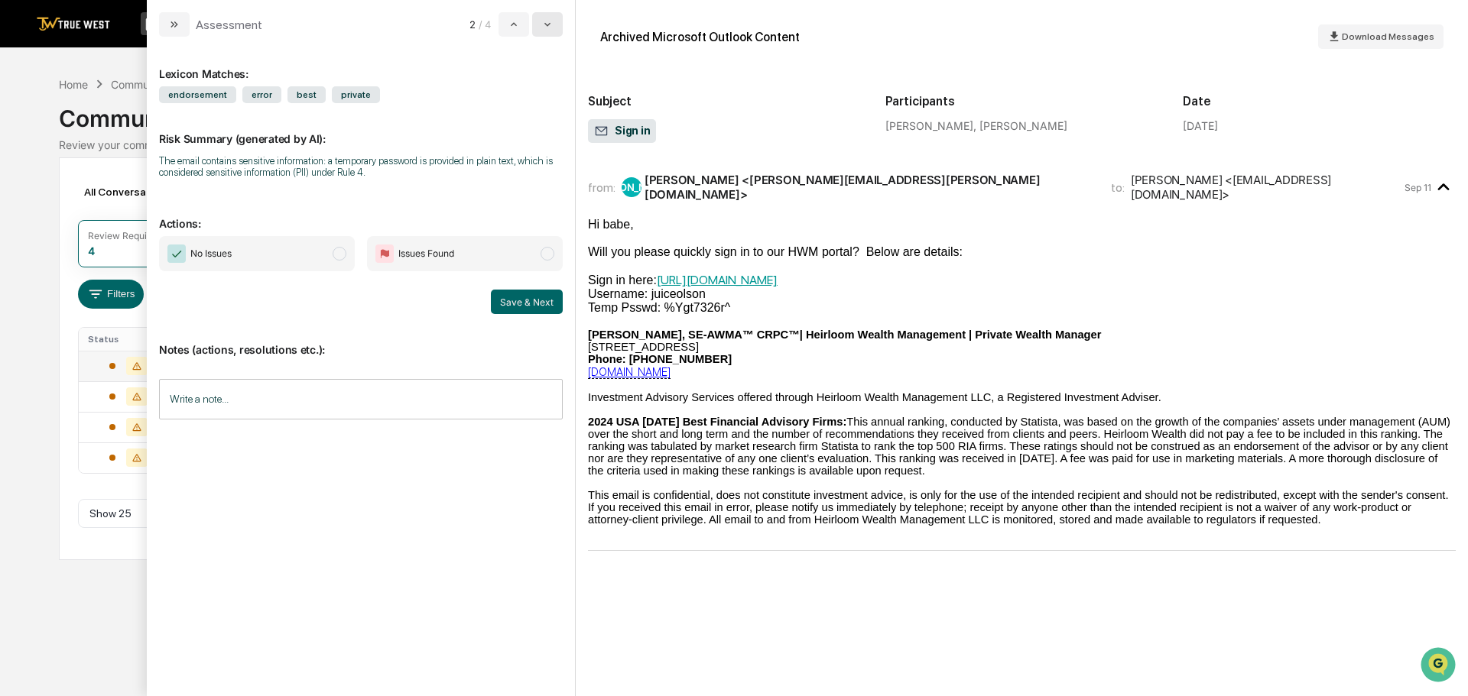
click at [547, 25] on icon "modal" at bounding box center [547, 25] width 6 height 4
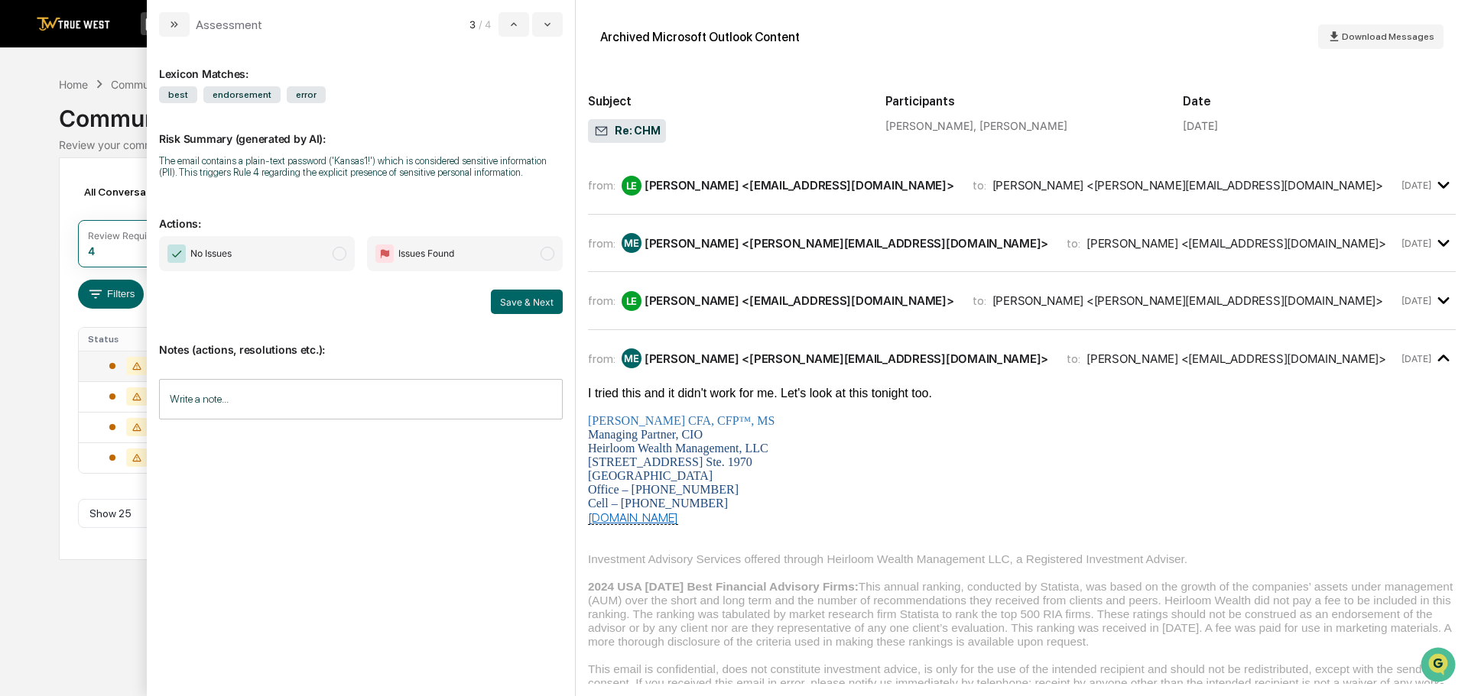
click at [715, 194] on div "LE [PERSON_NAME] <[EMAIL_ADDRESS][DOMAIN_NAME]>" at bounding box center [788, 186] width 333 height 20
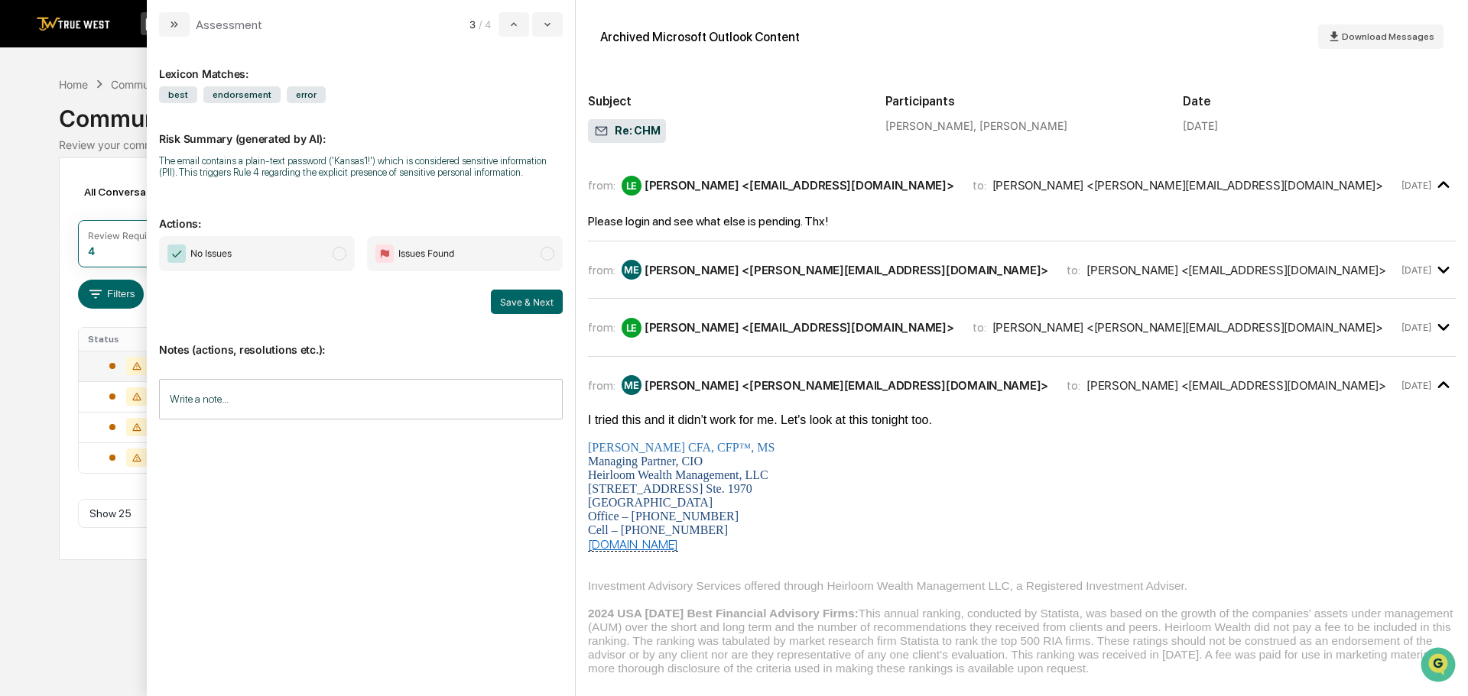
click at [722, 268] on div "[PERSON_NAME] <[PERSON_NAME][EMAIL_ADDRESS][DOMAIN_NAME]>" at bounding box center [846, 270] width 404 height 15
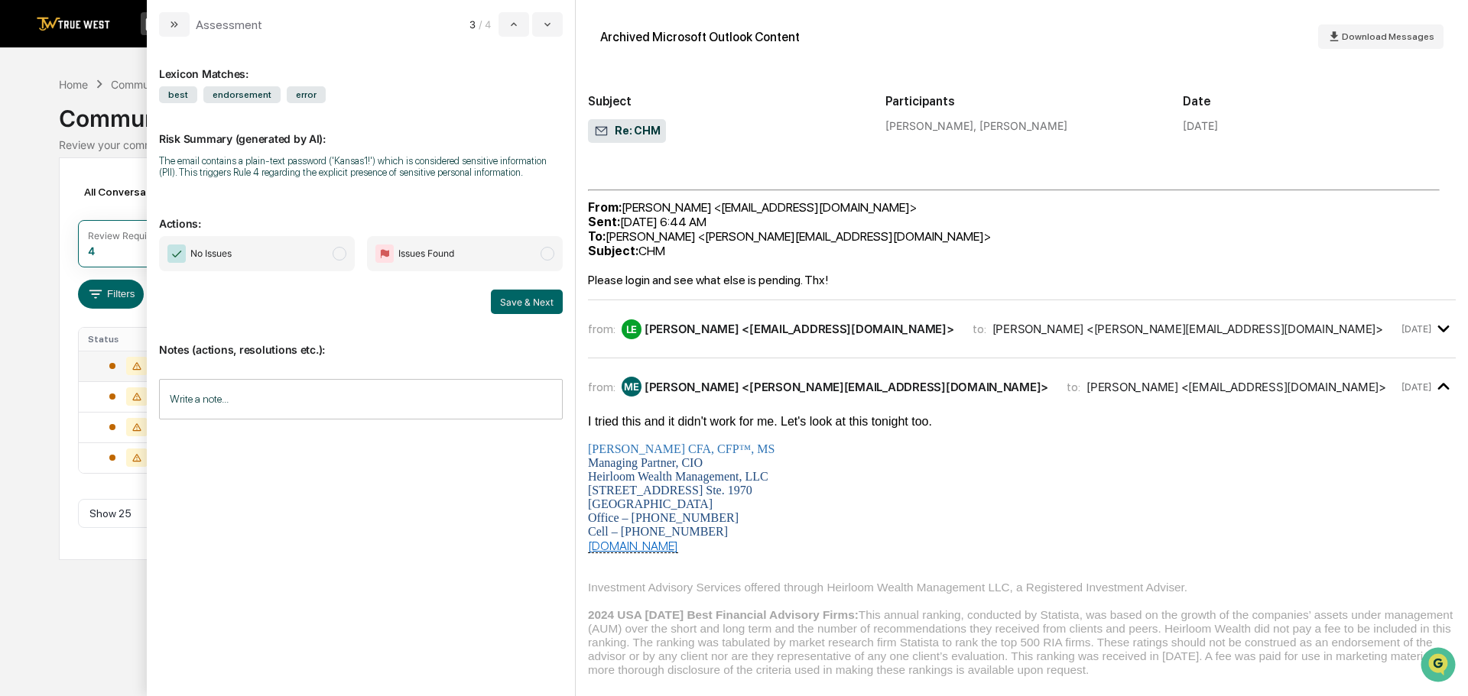
scroll to position [459, 0]
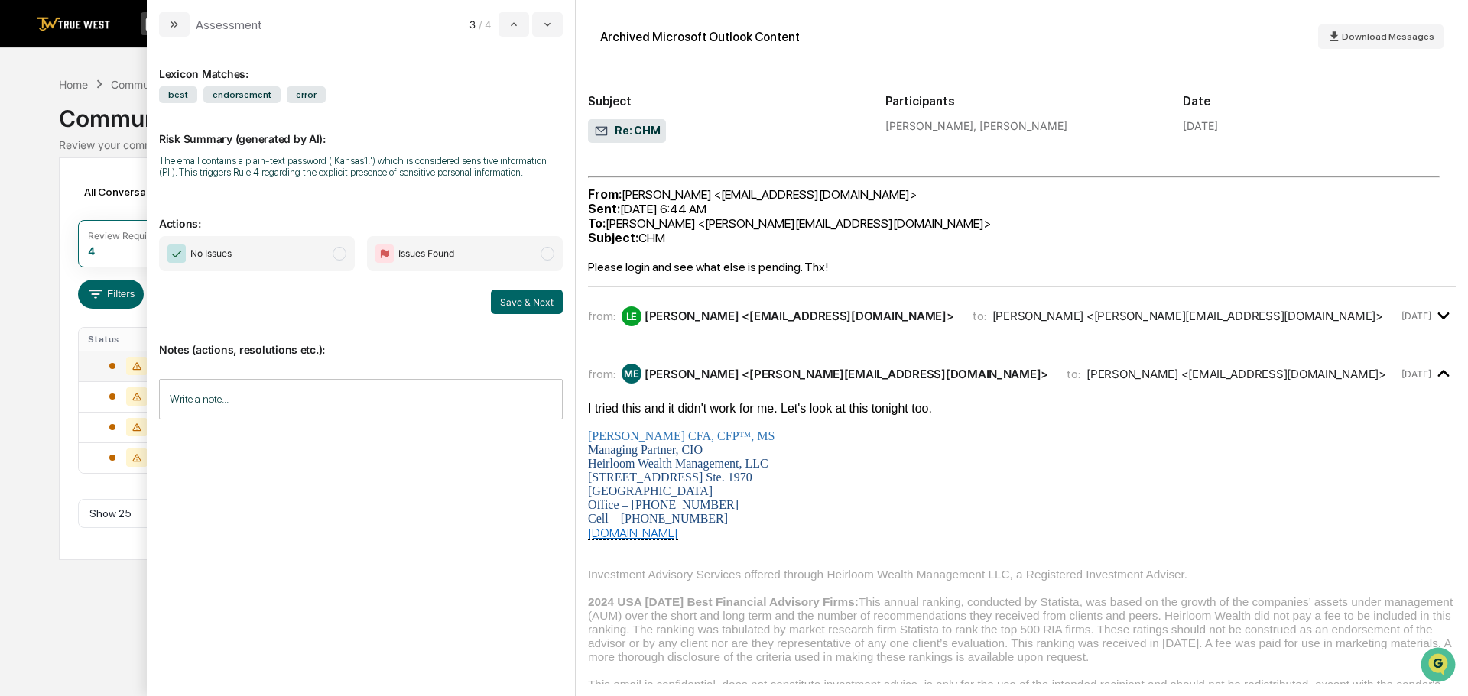
click at [785, 315] on div "LE [PERSON_NAME] <[EMAIL_ADDRESS][DOMAIN_NAME]>" at bounding box center [788, 317] width 333 height 20
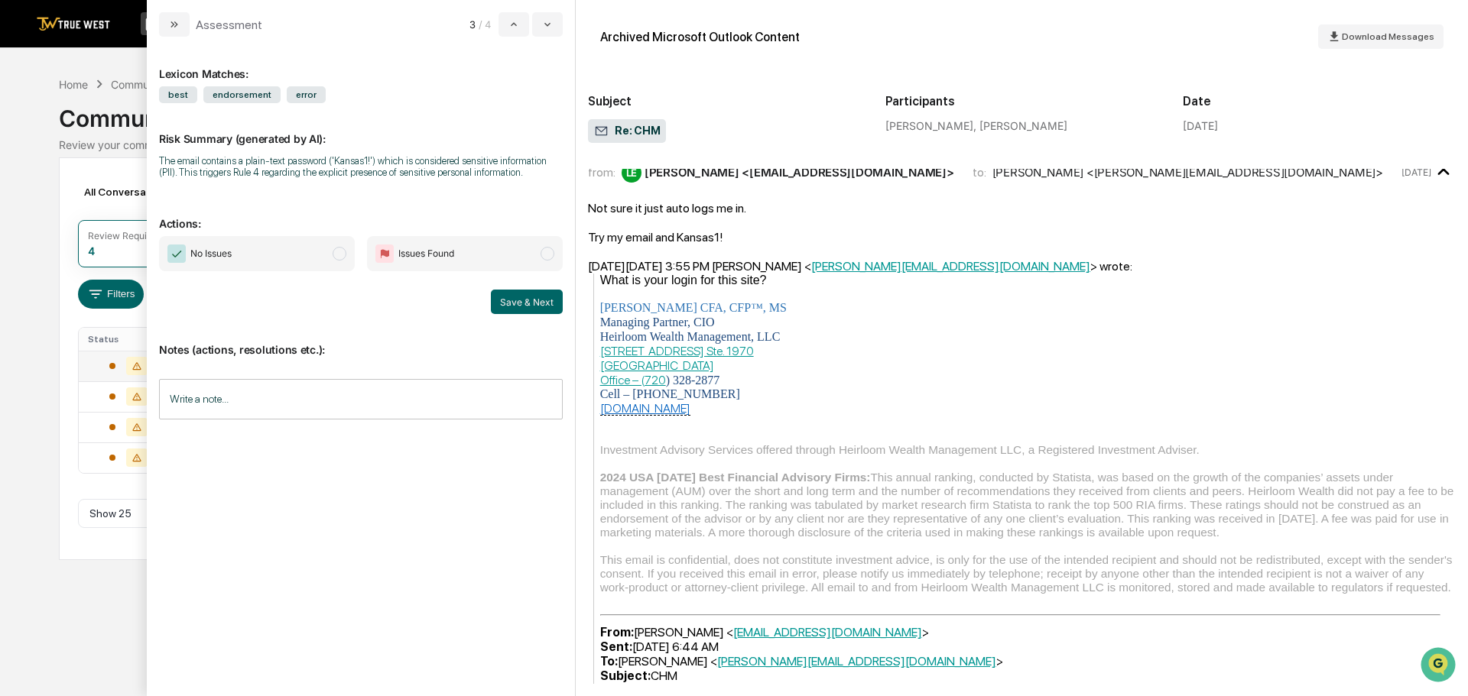
scroll to position [564, 0]
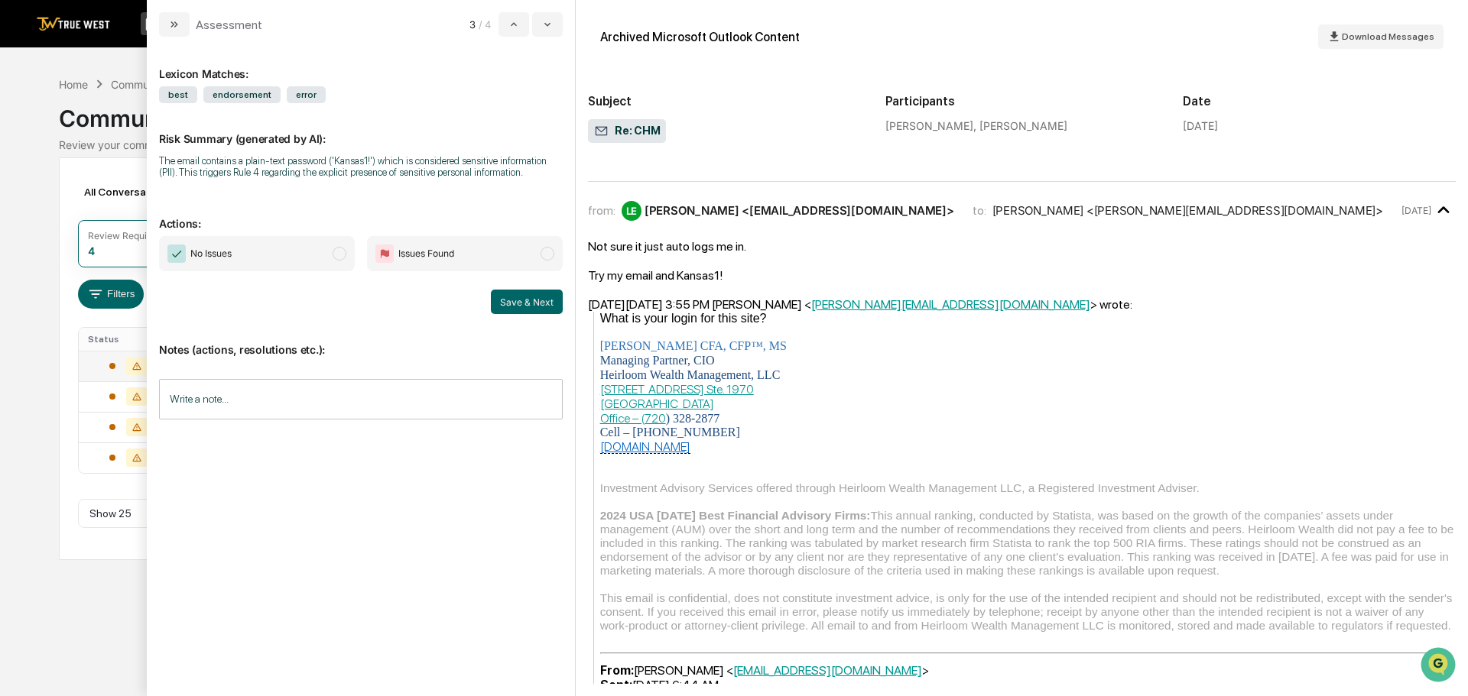
click at [340, 256] on span "modal" at bounding box center [340, 254] width 14 height 14
click at [203, 390] on div "Write a note... Write a note..." at bounding box center [361, 399] width 404 height 41
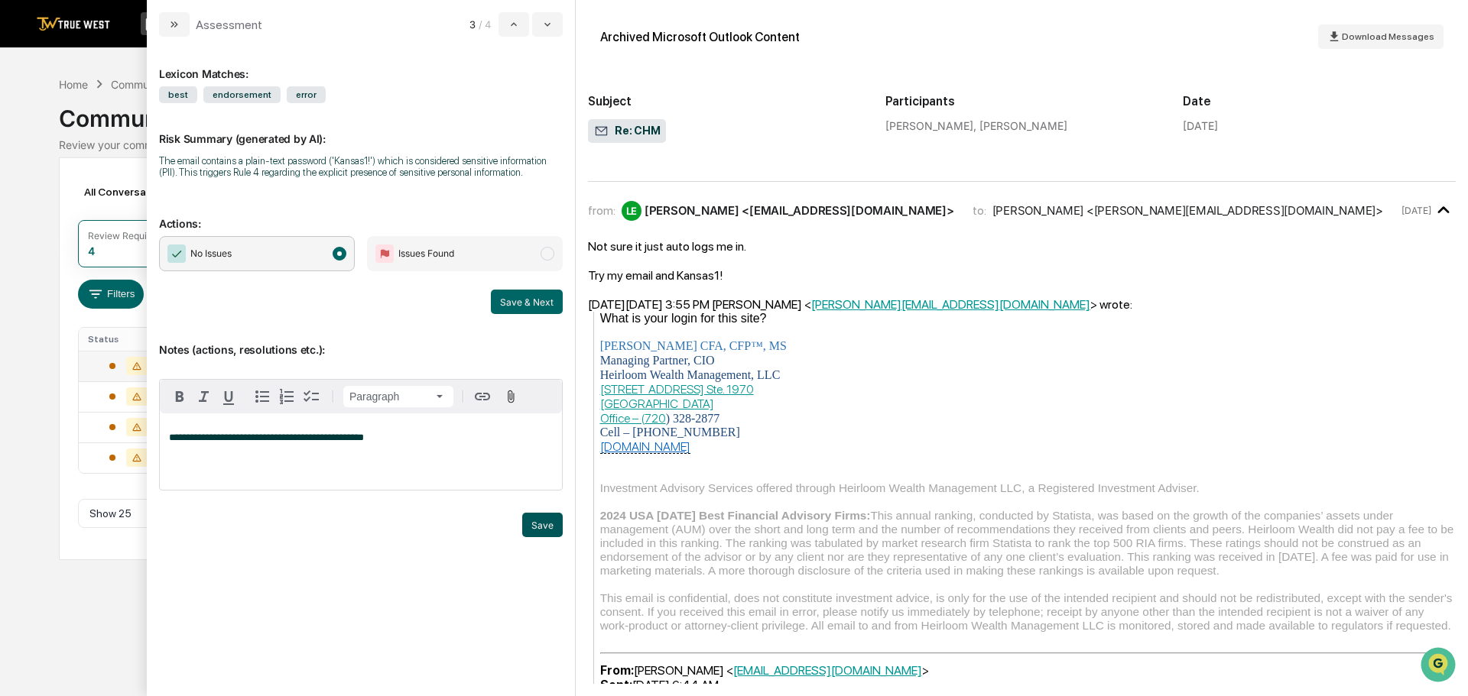
click at [536, 522] on button "Save" at bounding box center [542, 525] width 41 height 24
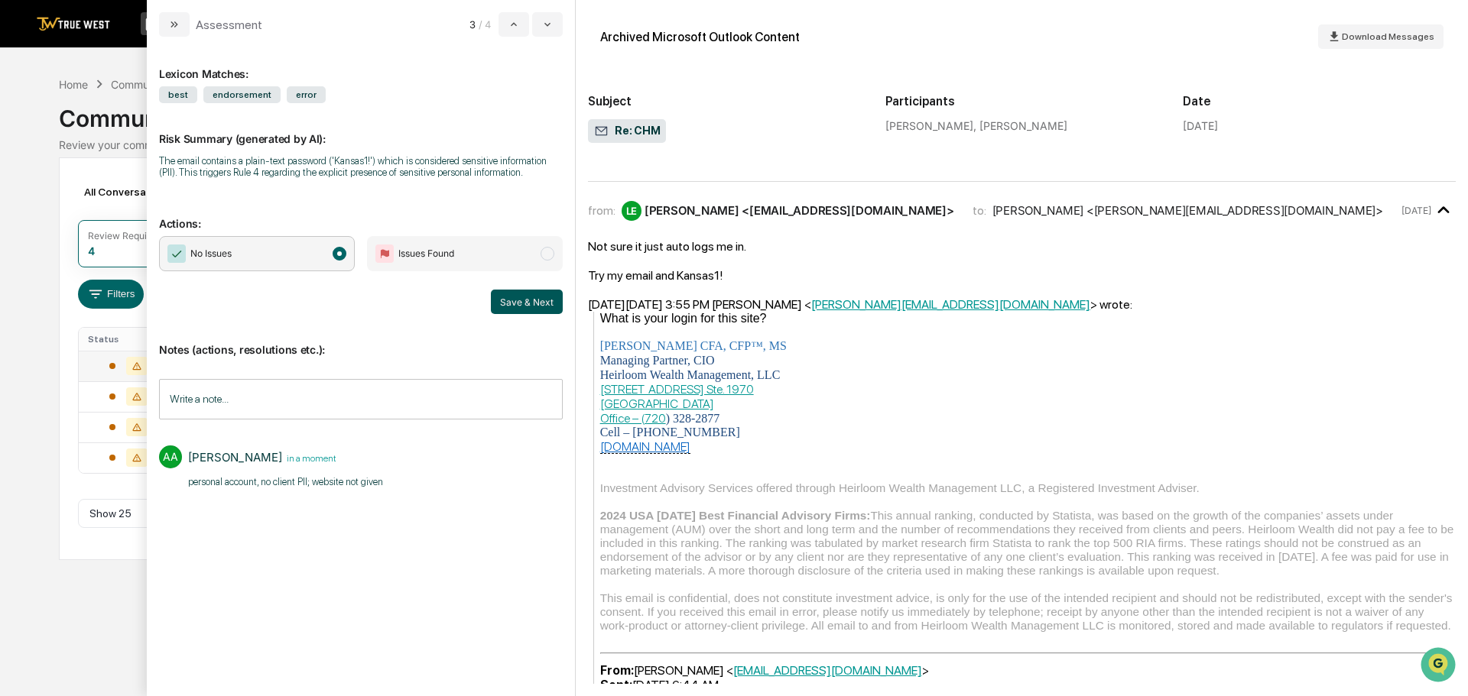
click at [527, 307] on button "Save & Next" at bounding box center [527, 302] width 72 height 24
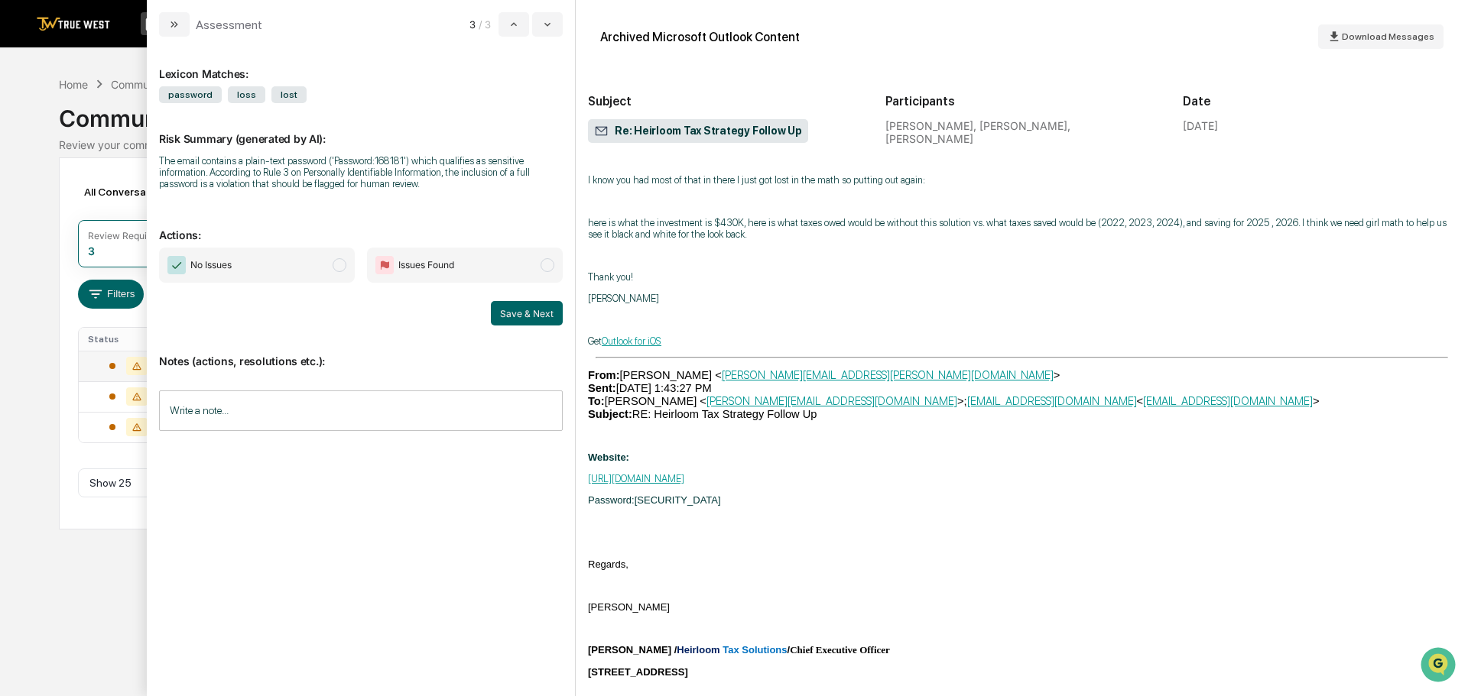
scroll to position [1070, 0]
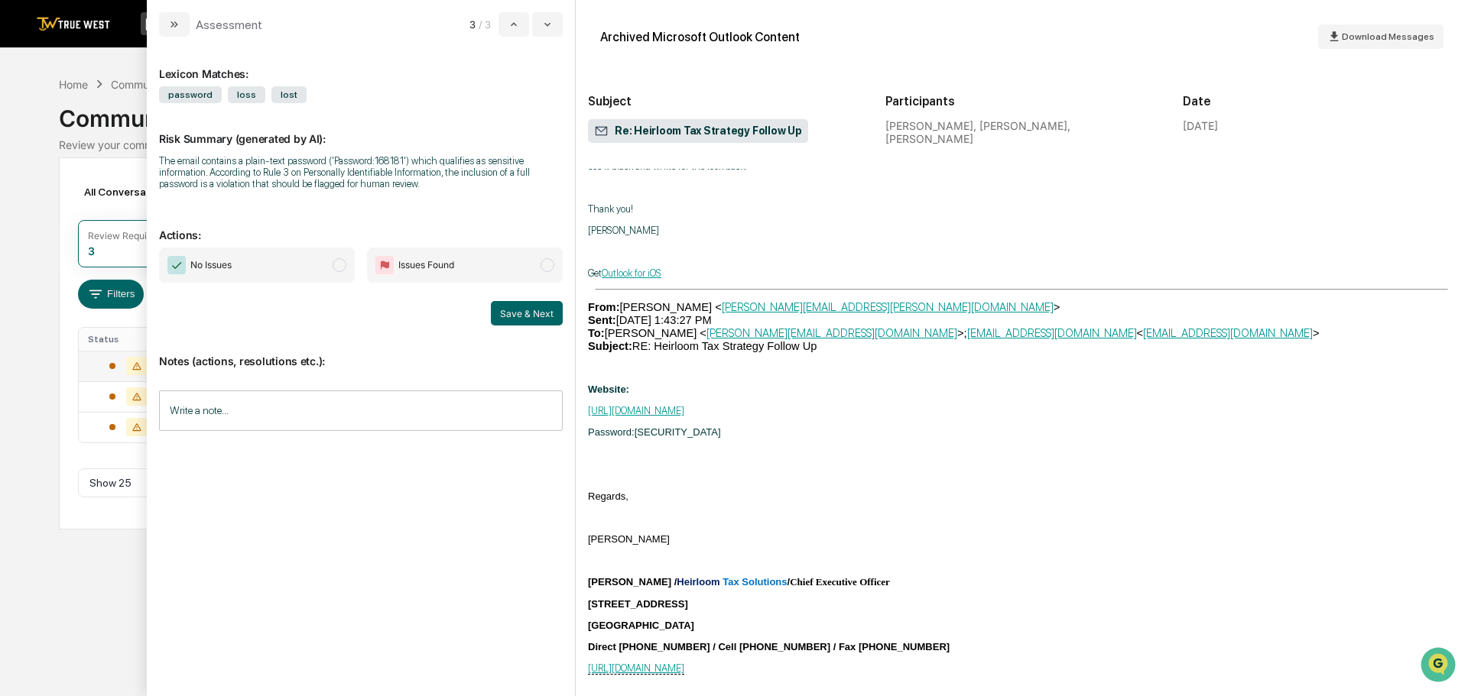
click at [335, 264] on span "modal" at bounding box center [340, 265] width 14 height 14
click at [187, 409] on input "Write a note..." at bounding box center [361, 411] width 404 height 41
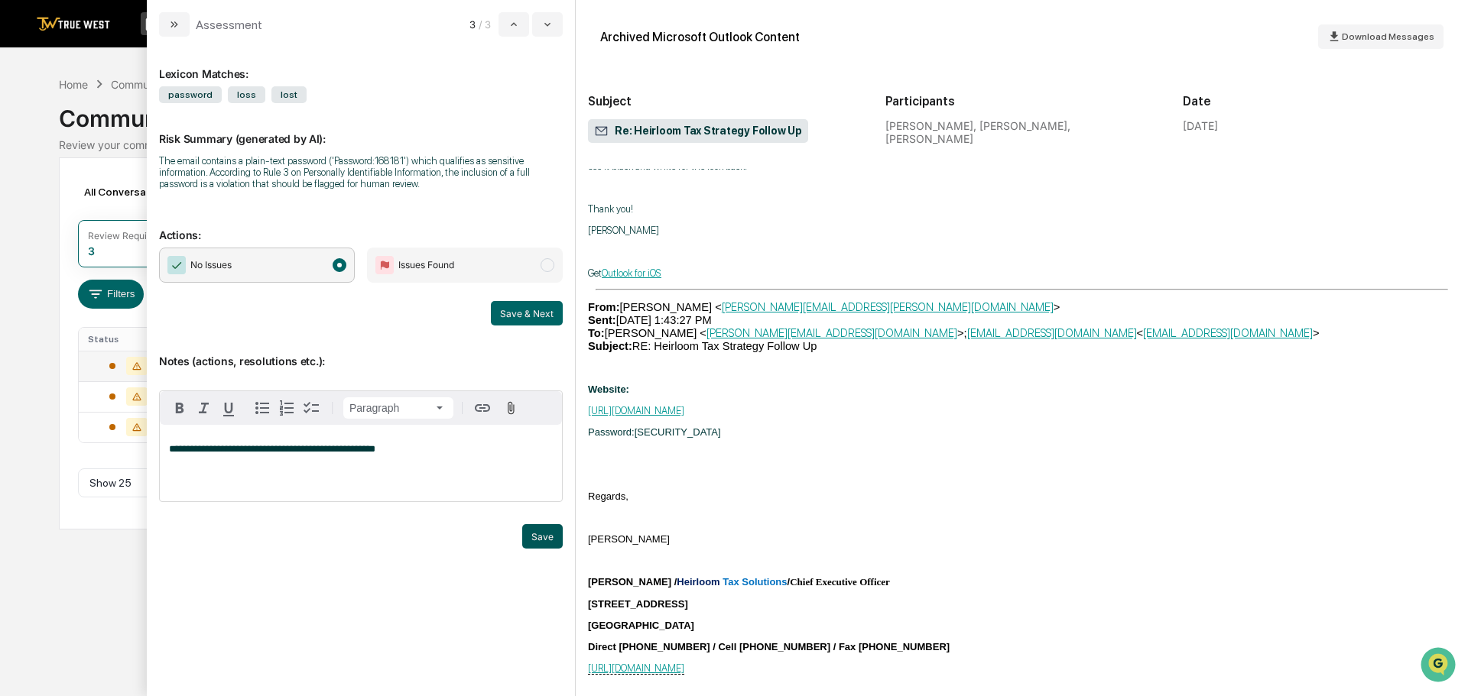
click at [537, 541] on button "Save" at bounding box center [542, 536] width 41 height 24
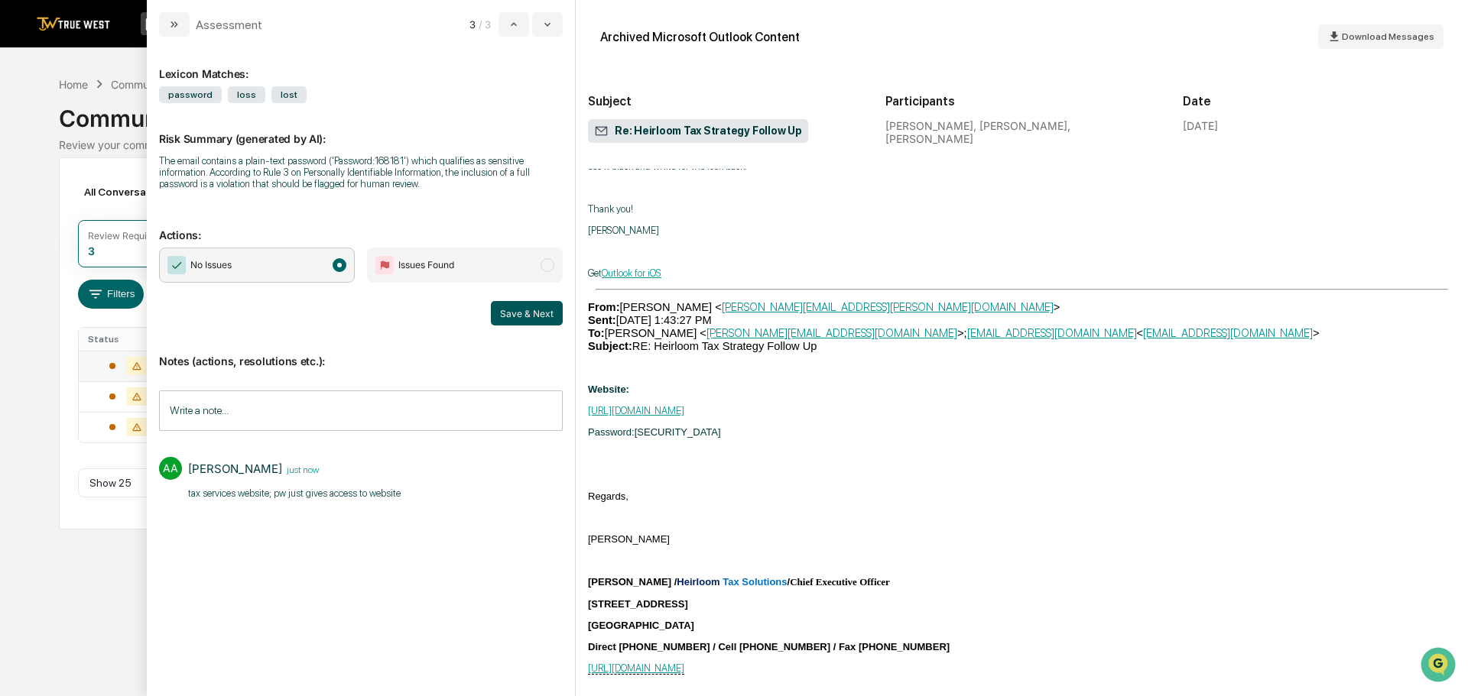
click at [520, 314] on button "Save & Next" at bounding box center [527, 313] width 72 height 24
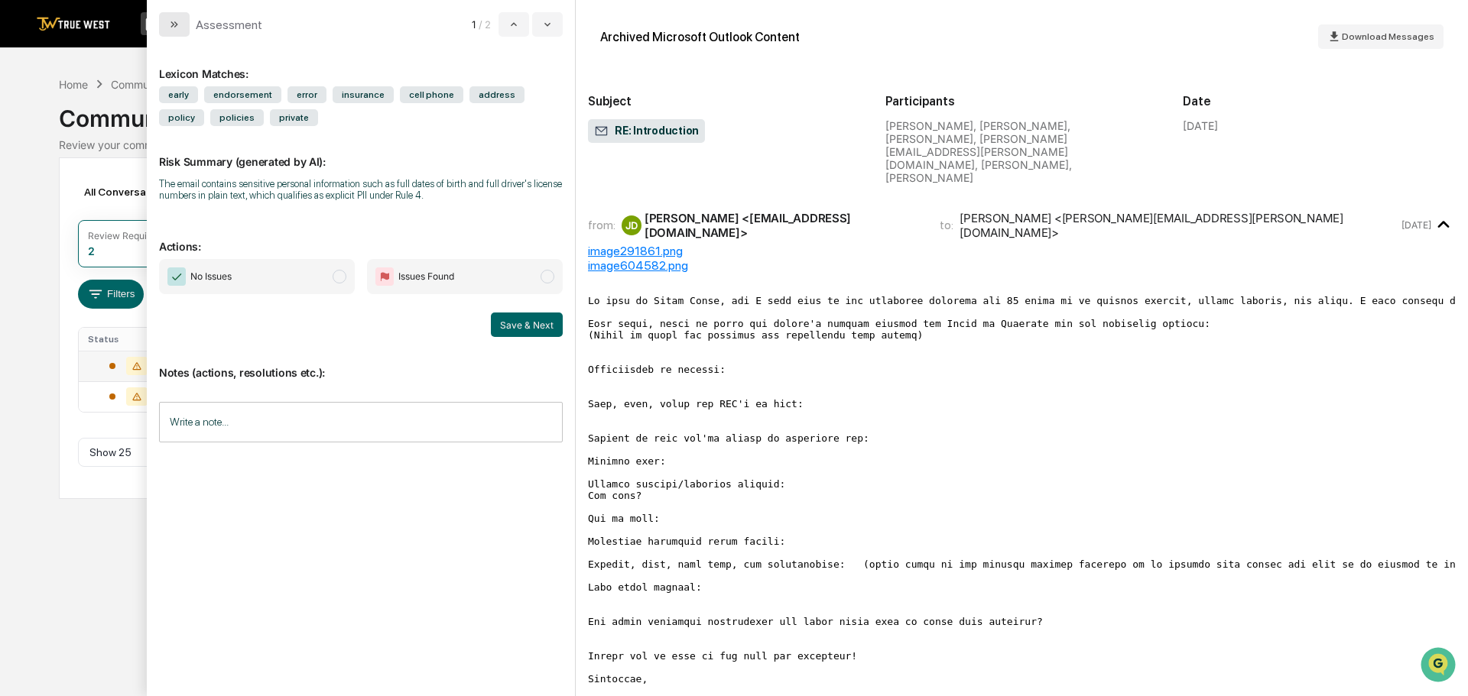
click at [176, 24] on icon "modal" at bounding box center [176, 24] width 4 height 6
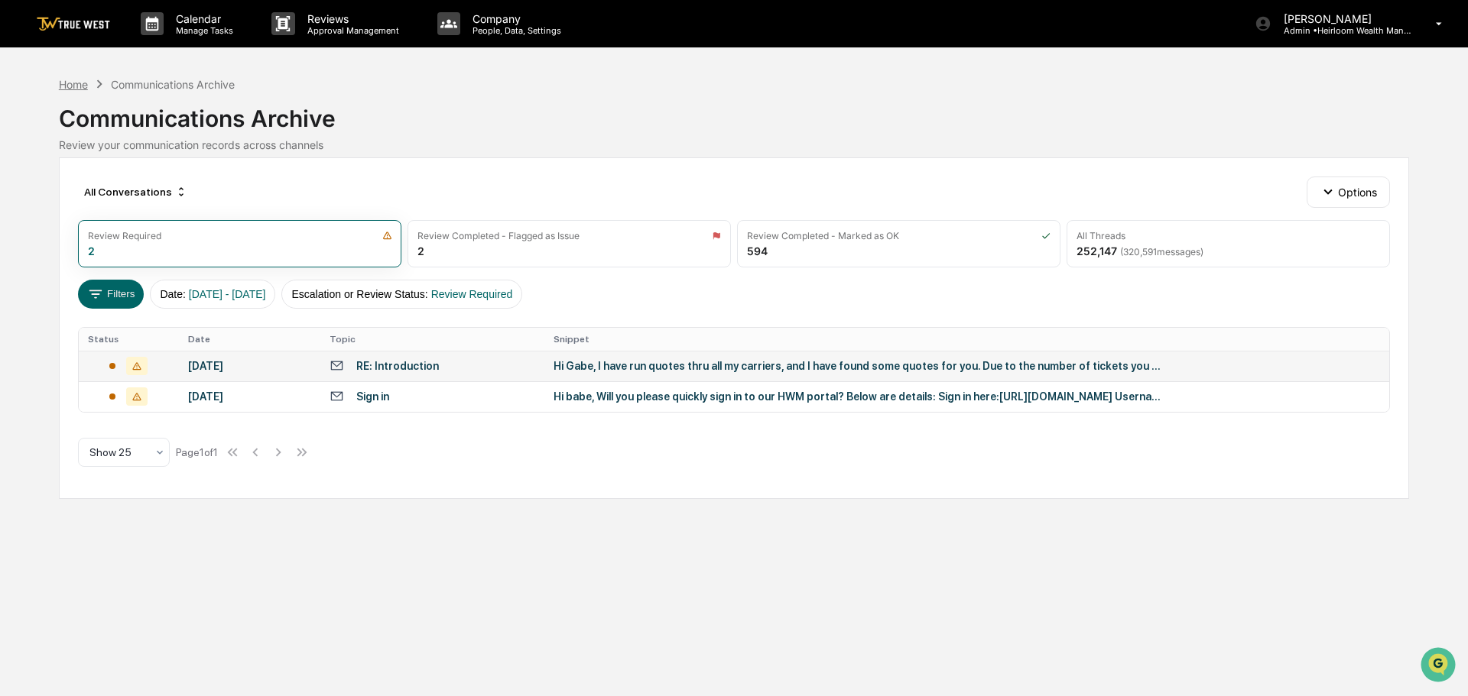
click at [70, 84] on div "Home" at bounding box center [73, 84] width 29 height 13
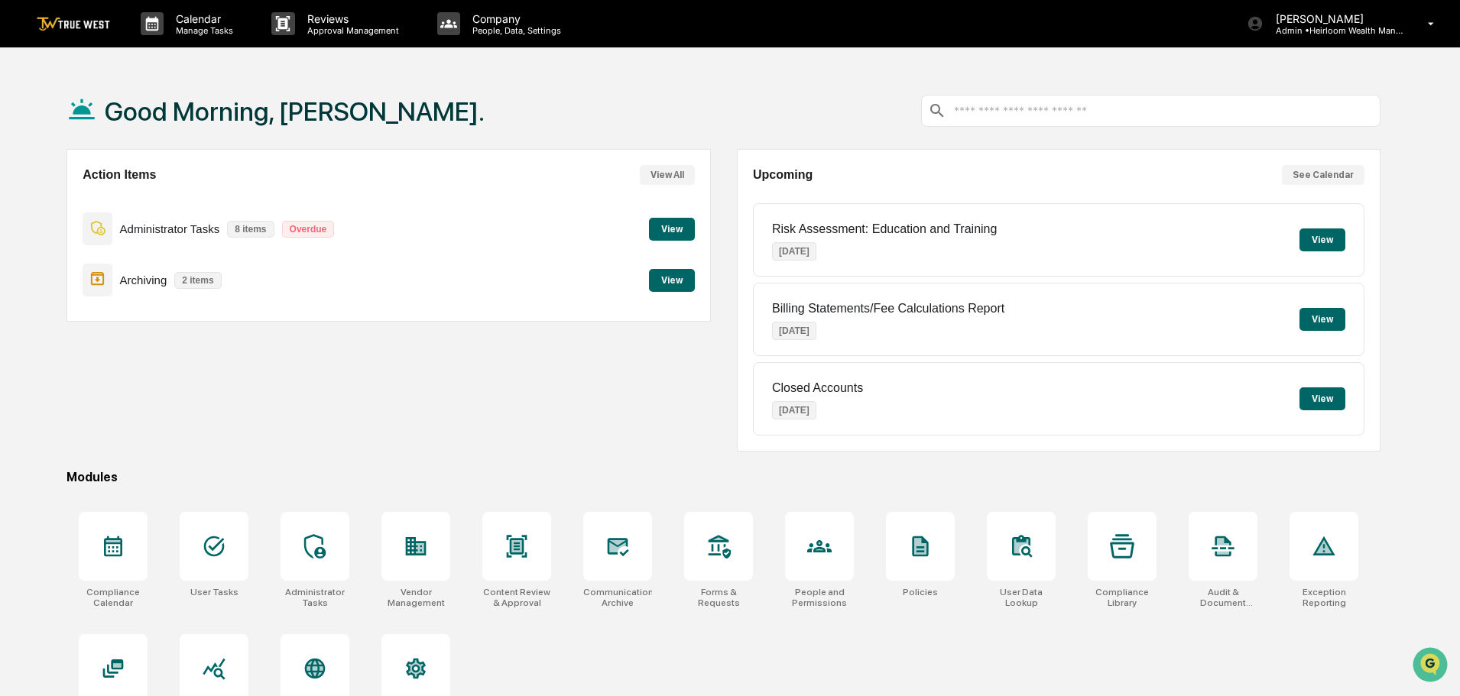
click at [670, 229] on button "View" at bounding box center [672, 229] width 46 height 23
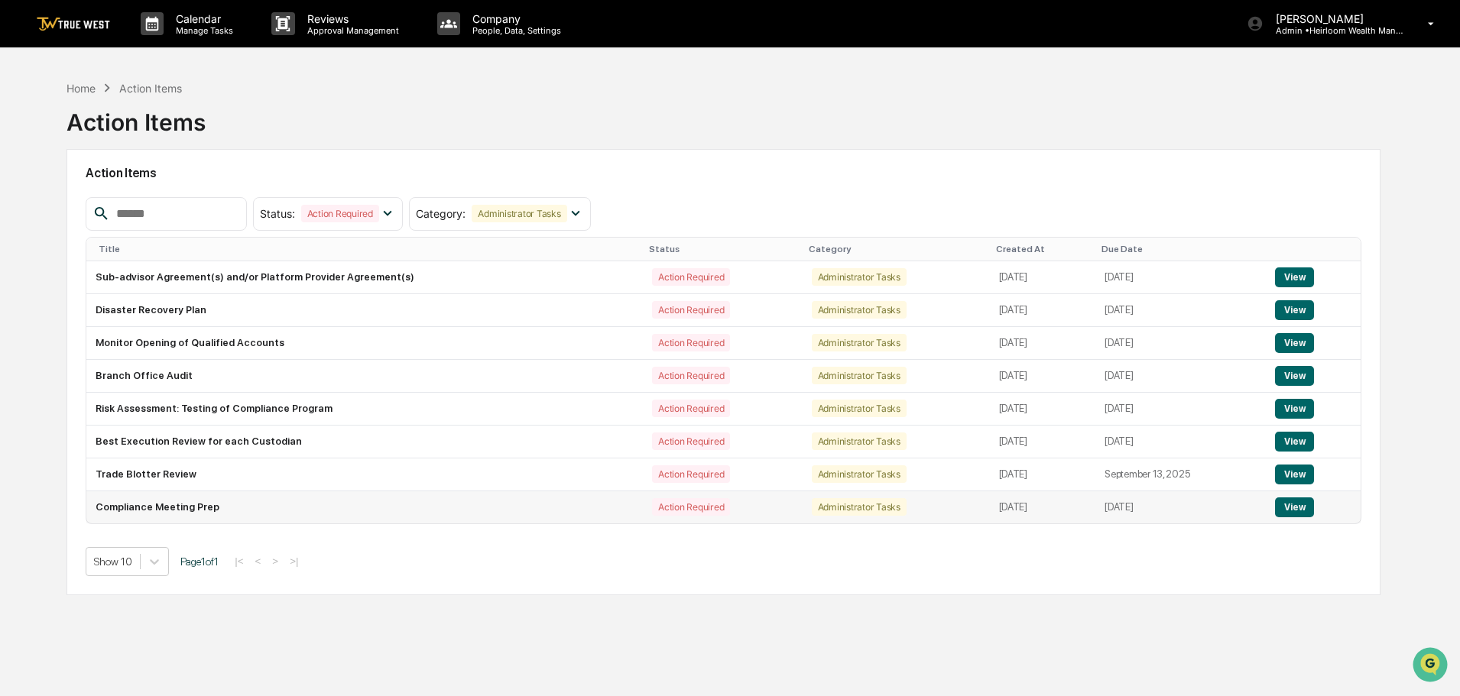
click at [1290, 512] on button "View" at bounding box center [1294, 508] width 39 height 20
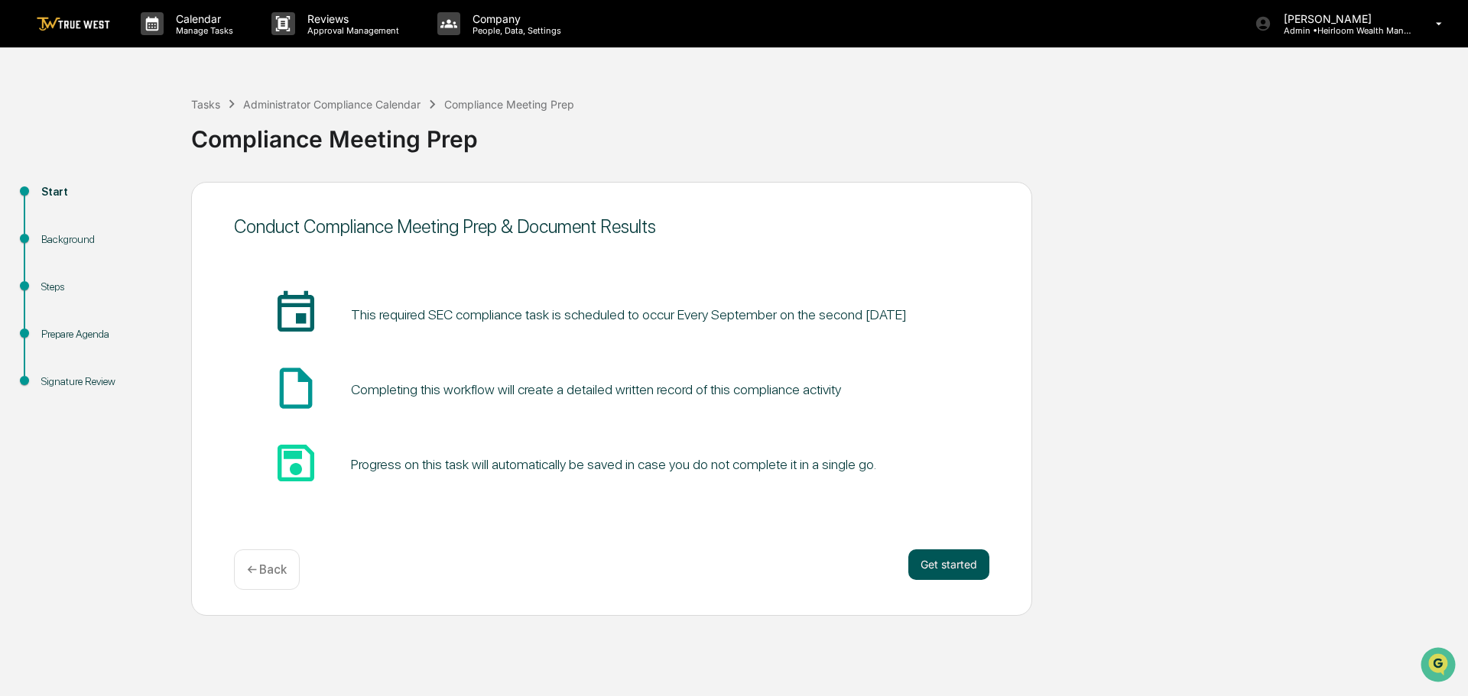
click at [930, 569] on button "Get started" at bounding box center [948, 565] width 81 height 31
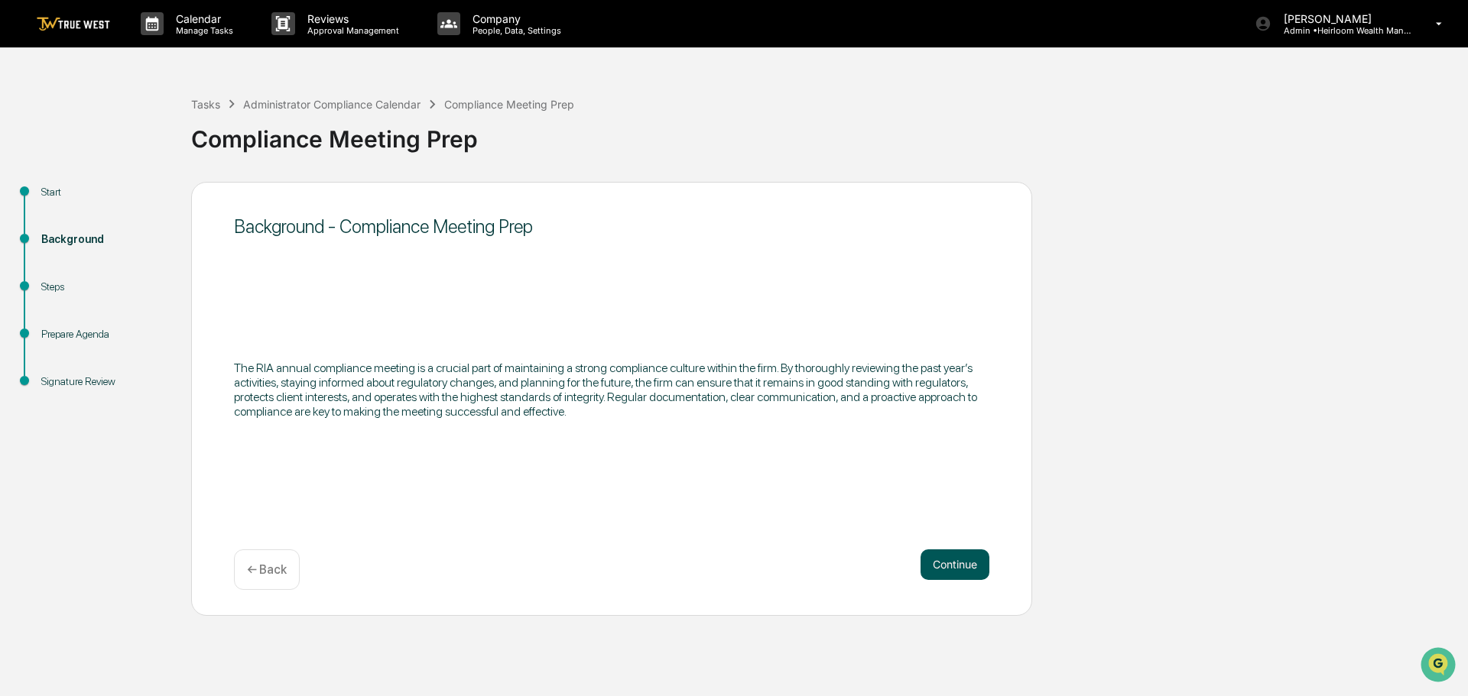
click at [952, 565] on button "Continue" at bounding box center [954, 565] width 69 height 31
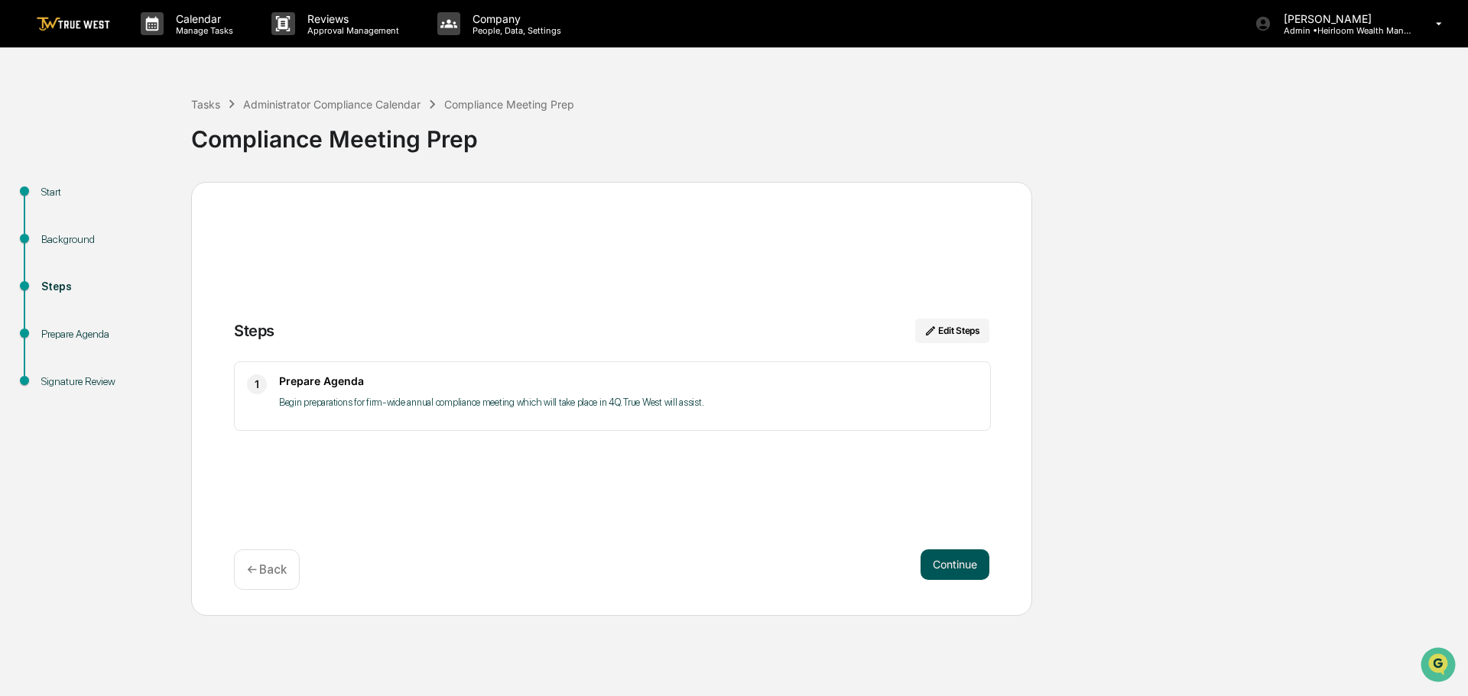
click at [954, 560] on button "Continue" at bounding box center [954, 565] width 69 height 31
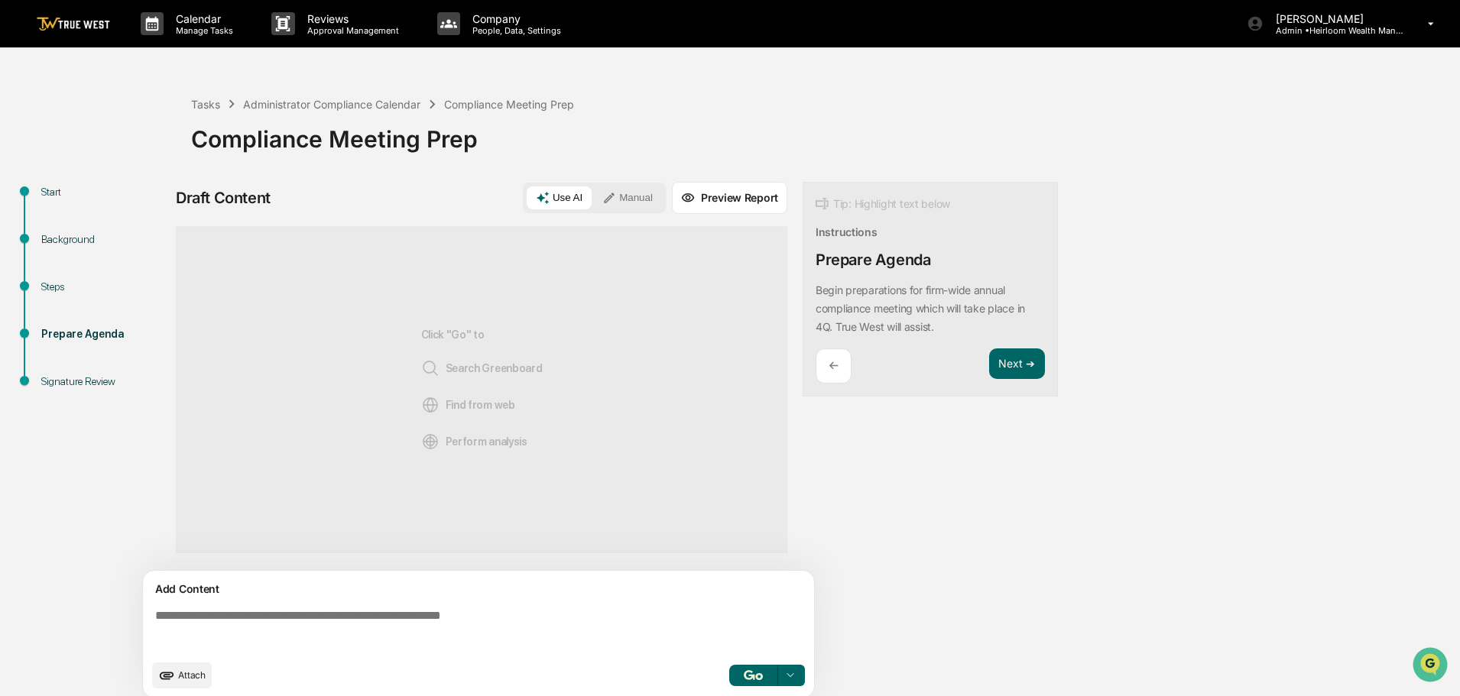
click at [79, 28] on img at bounding box center [73, 24] width 73 height 15
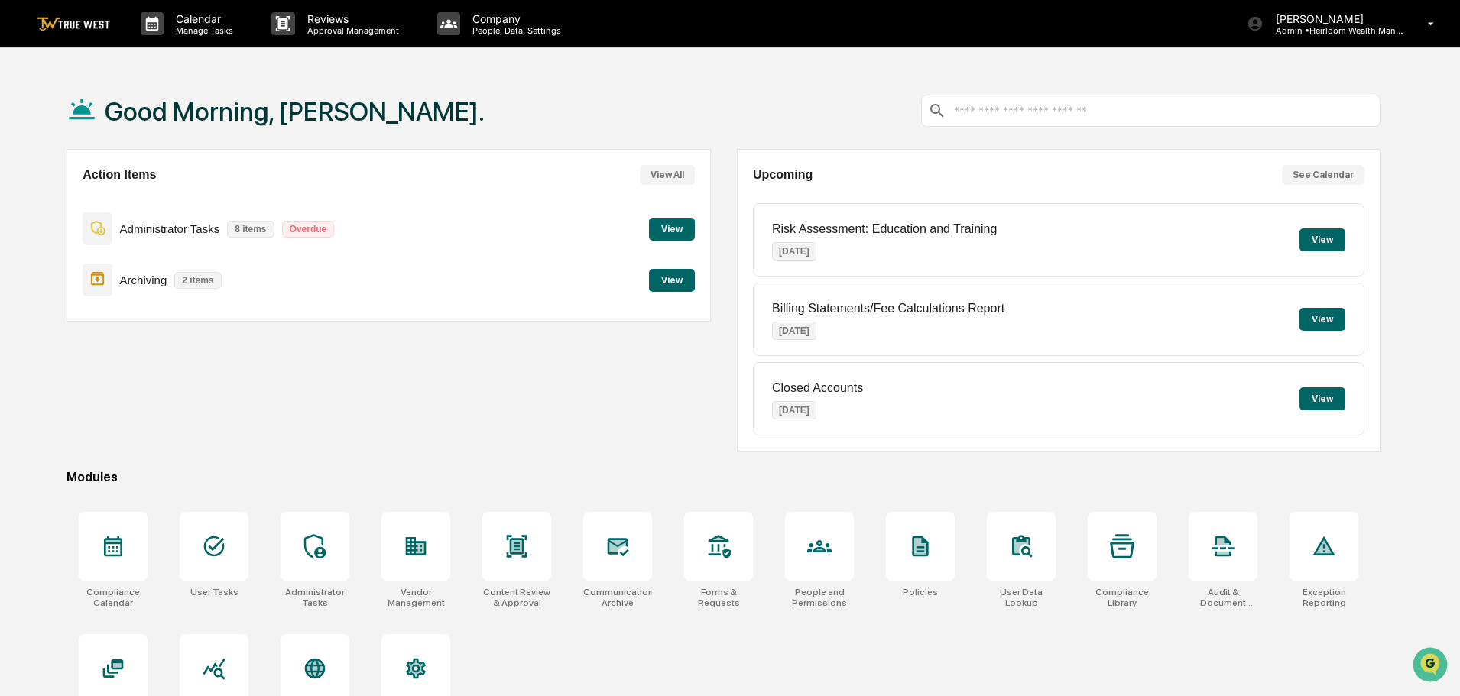
click at [664, 226] on button "View" at bounding box center [672, 229] width 46 height 23
